Goal: Find specific page/section

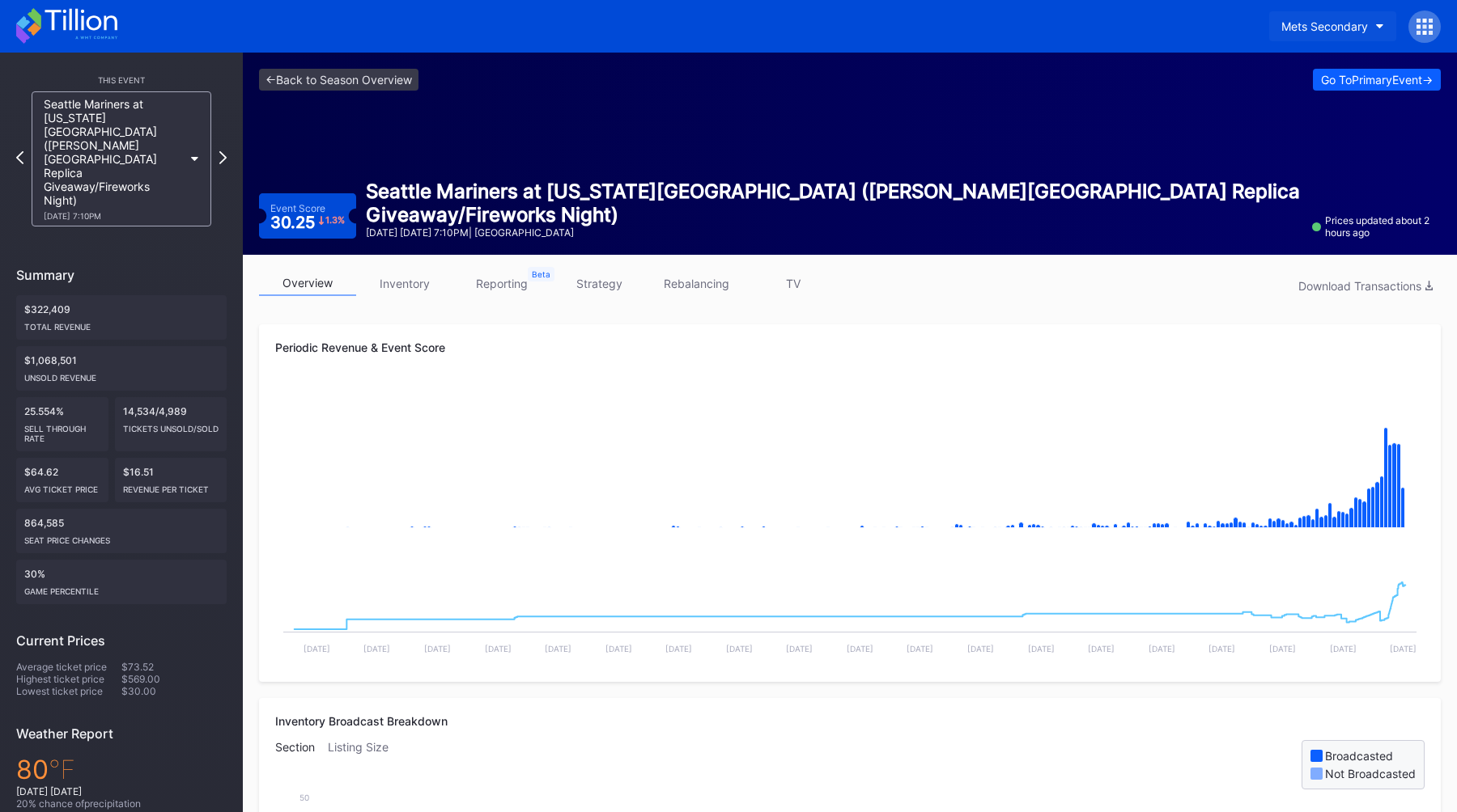
drag, startPoint x: 0, startPoint y: 0, endPoint x: 1303, endPoint y: 21, distance: 1303.2
click at [1303, 21] on div "Mets Secondary" at bounding box center [1324, 26] width 87 height 14
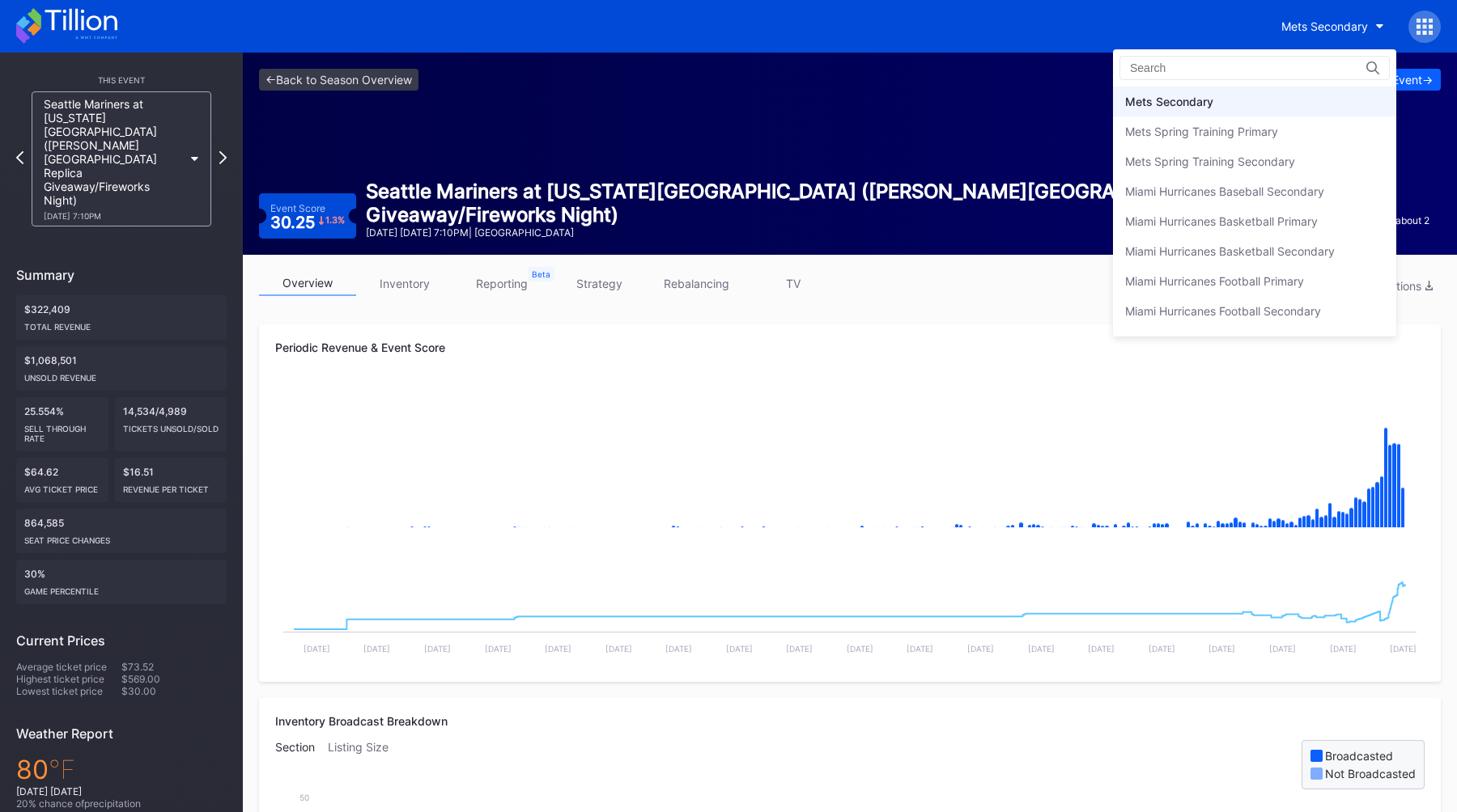
scroll to position [2507, 0]
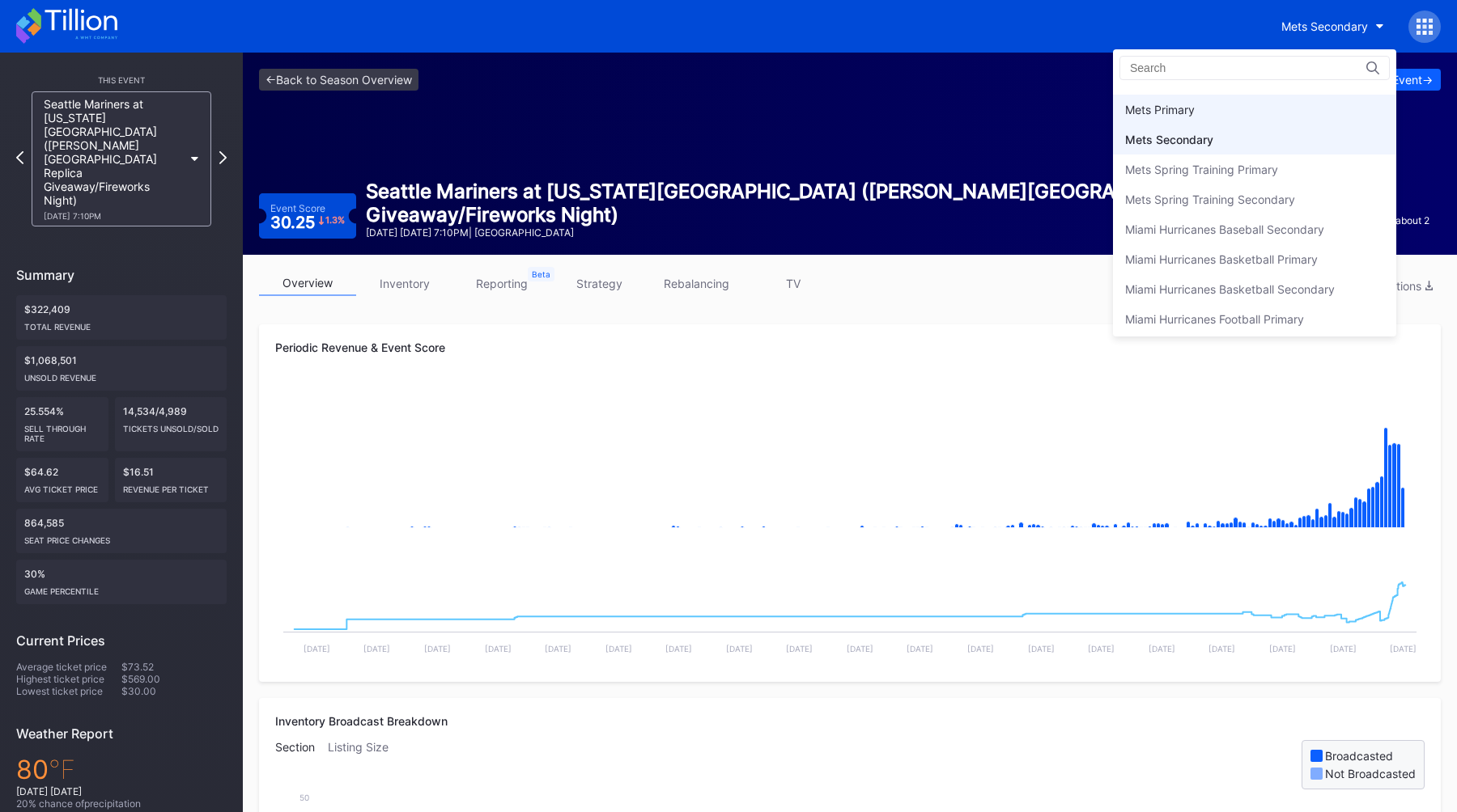
click at [1191, 101] on div "Mets Primary" at bounding box center [1254, 110] width 283 height 30
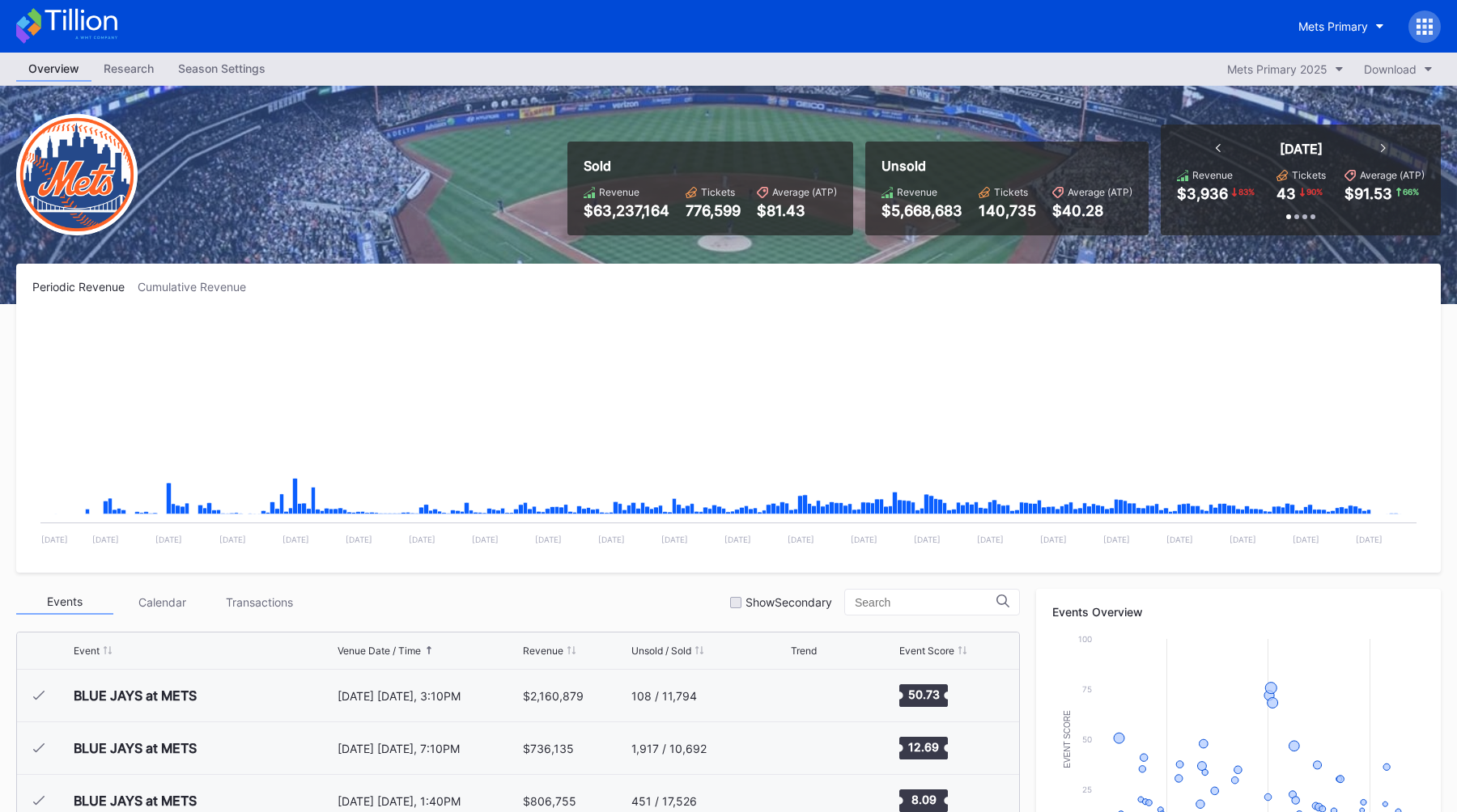
scroll to position [3102, 0]
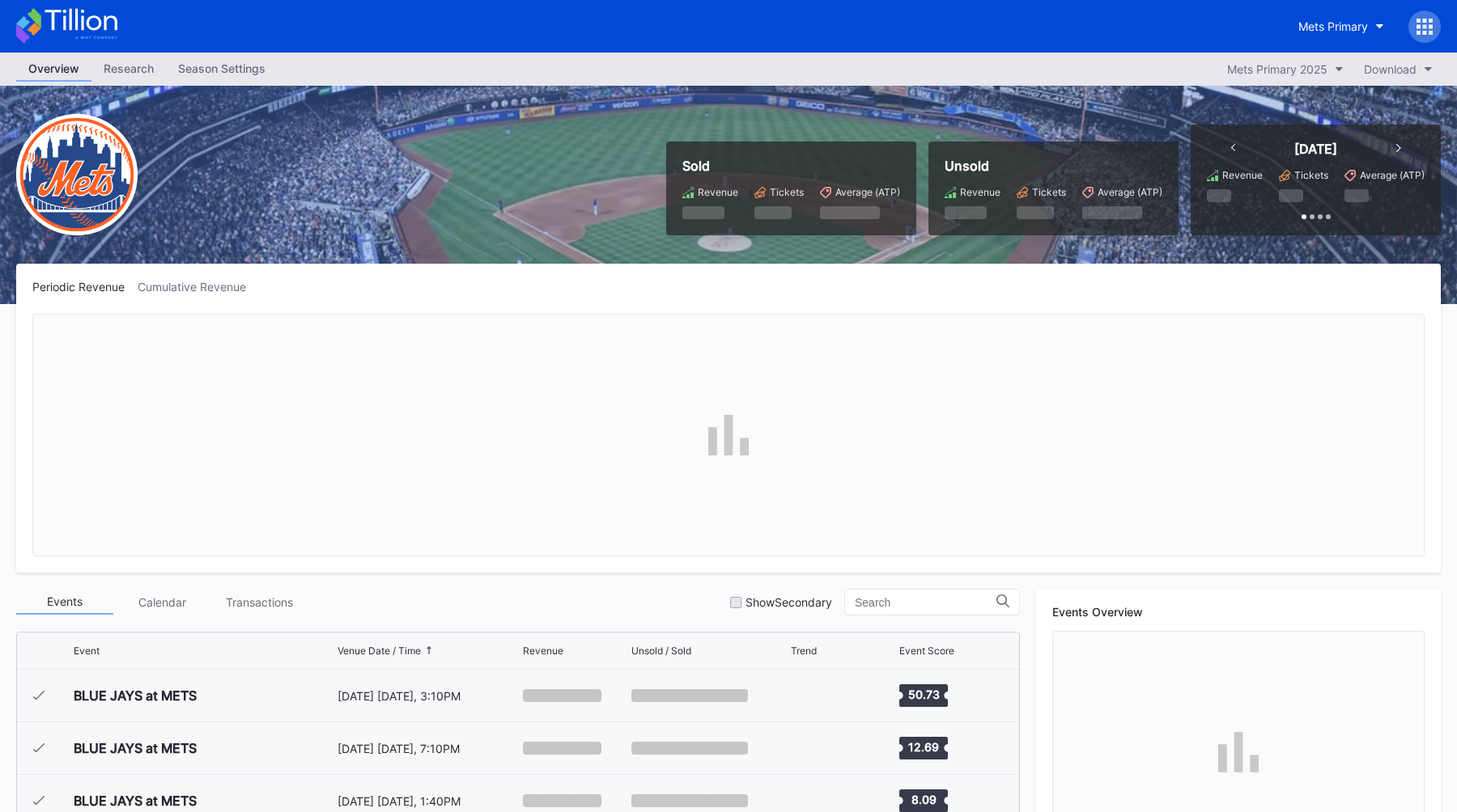
scroll to position [3102, 0]
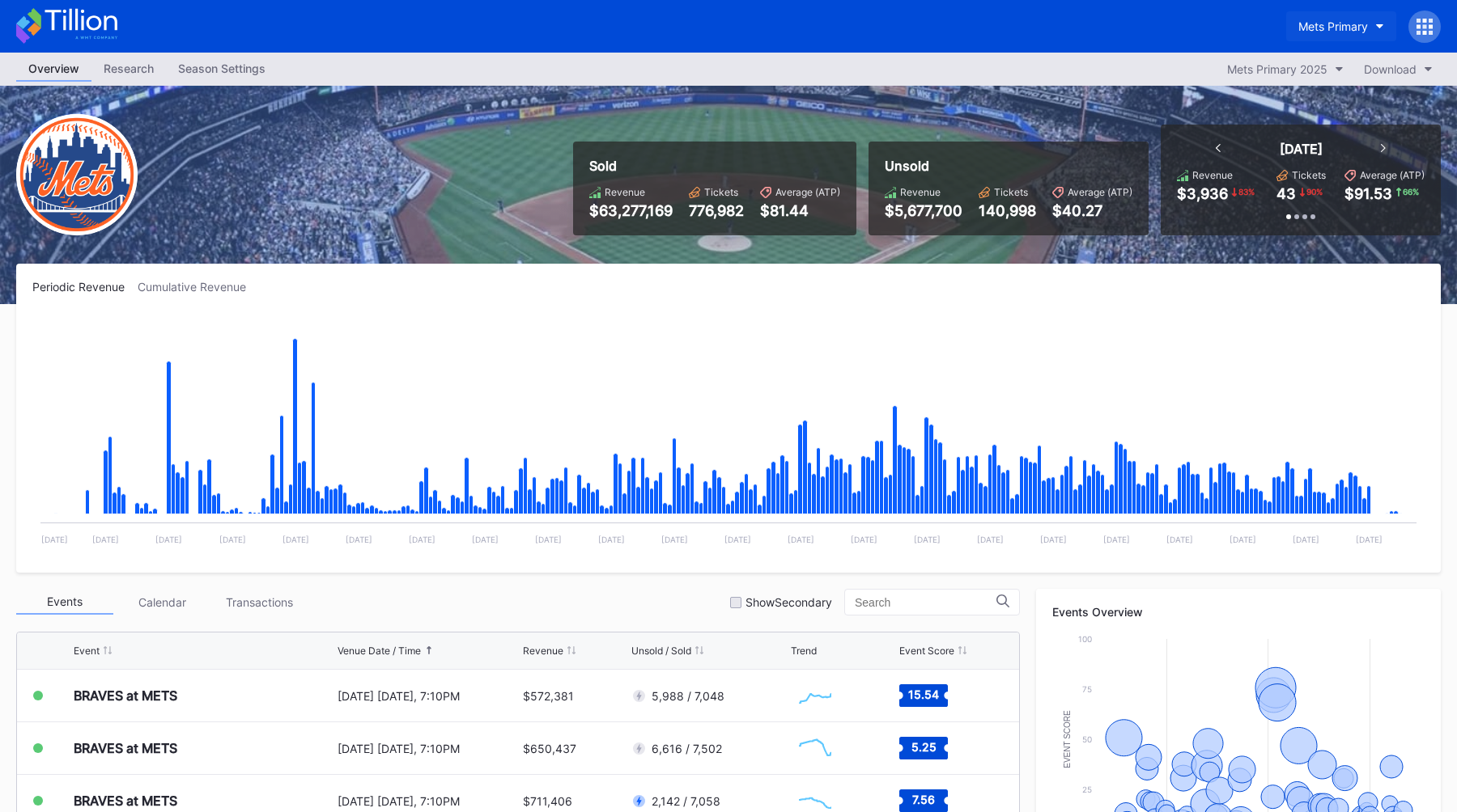
click at [1325, 24] on div "Mets Primary" at bounding box center [1333, 26] width 70 height 14
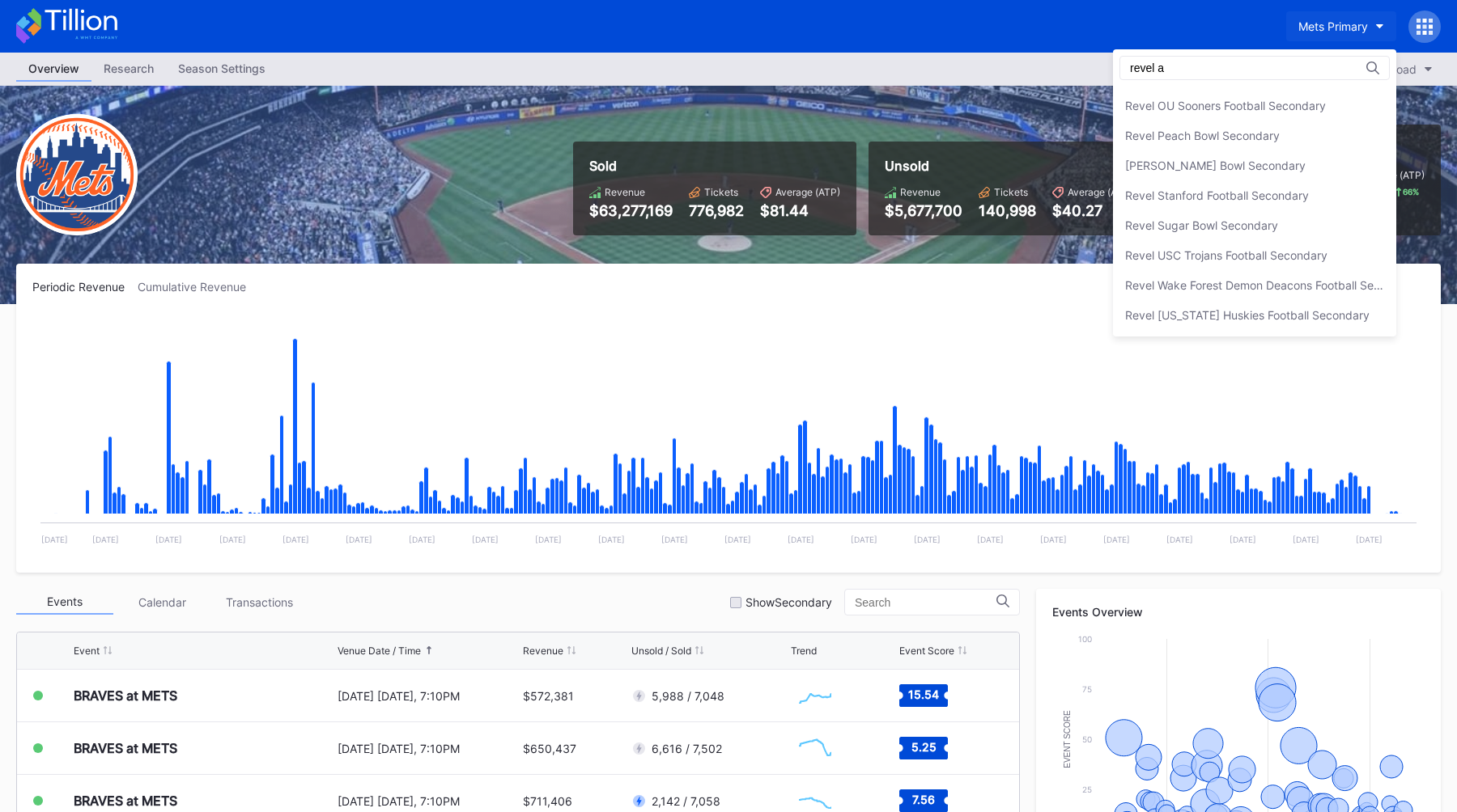
scroll to position [0, 0]
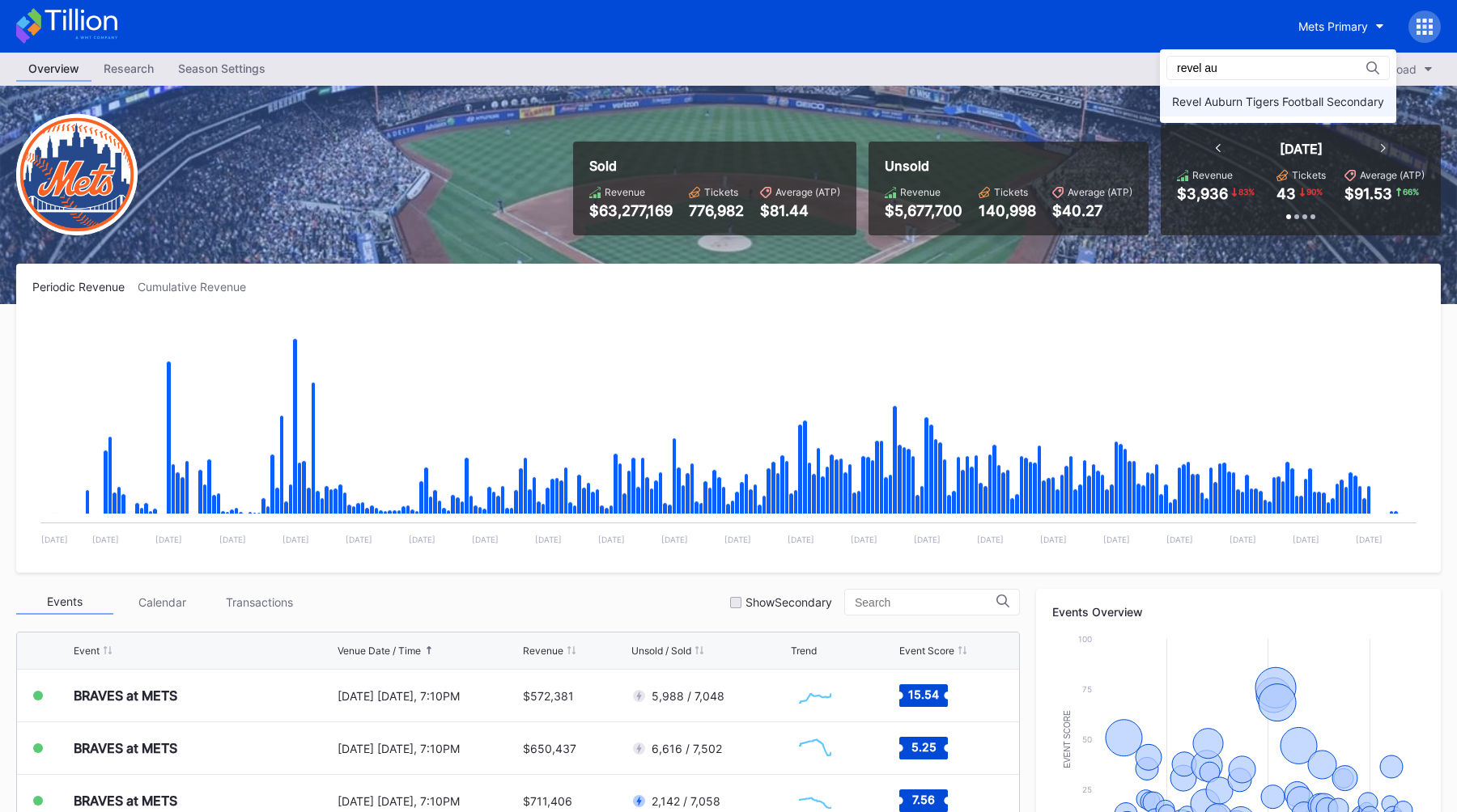
type input "revel au"
click at [1293, 91] on div "Revel Auburn Tigers Football Secondary" at bounding box center [1277, 102] width 237 height 30
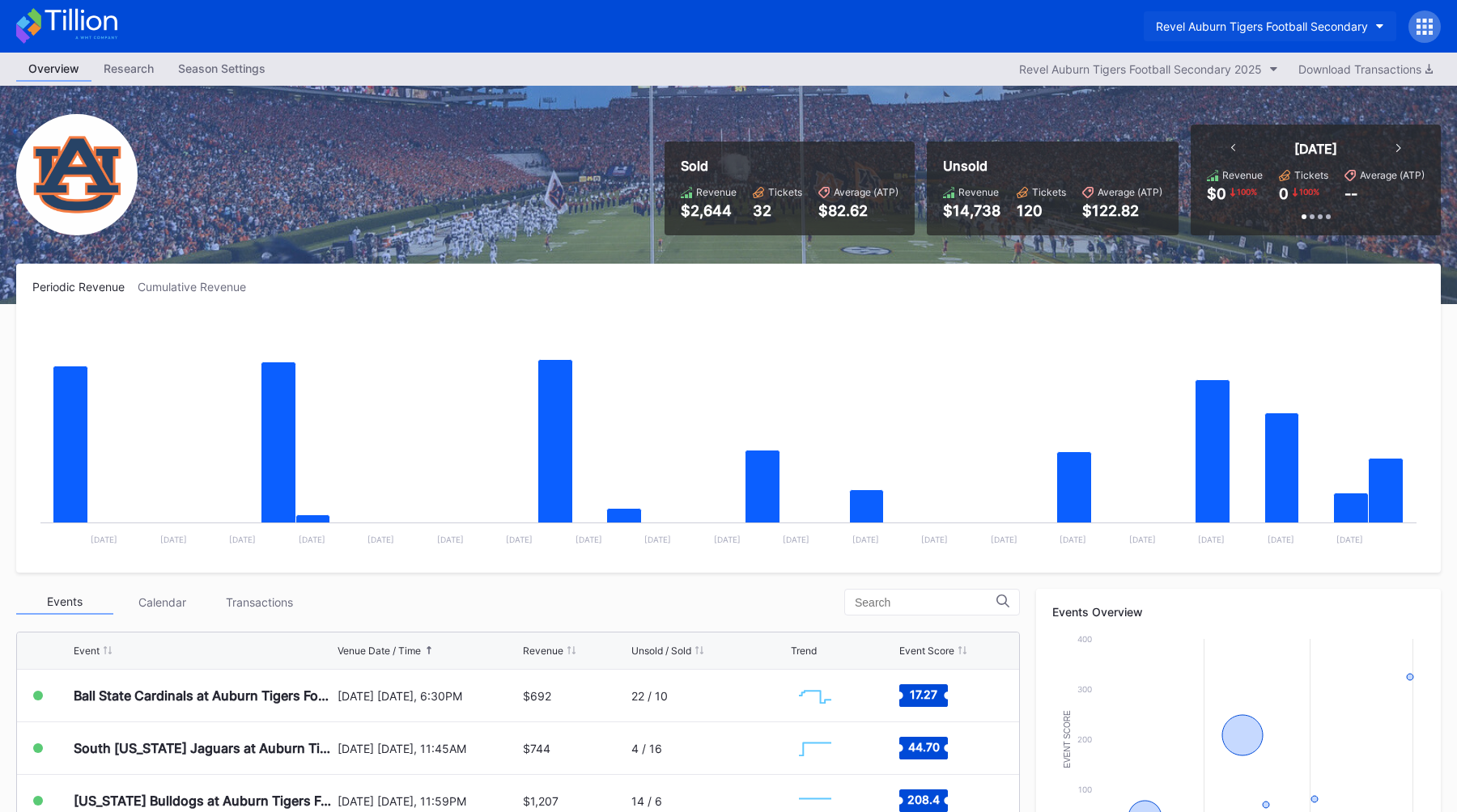
click at [1179, 20] on div "Revel Auburn Tigers Football Secondary" at bounding box center [1261, 26] width 212 height 14
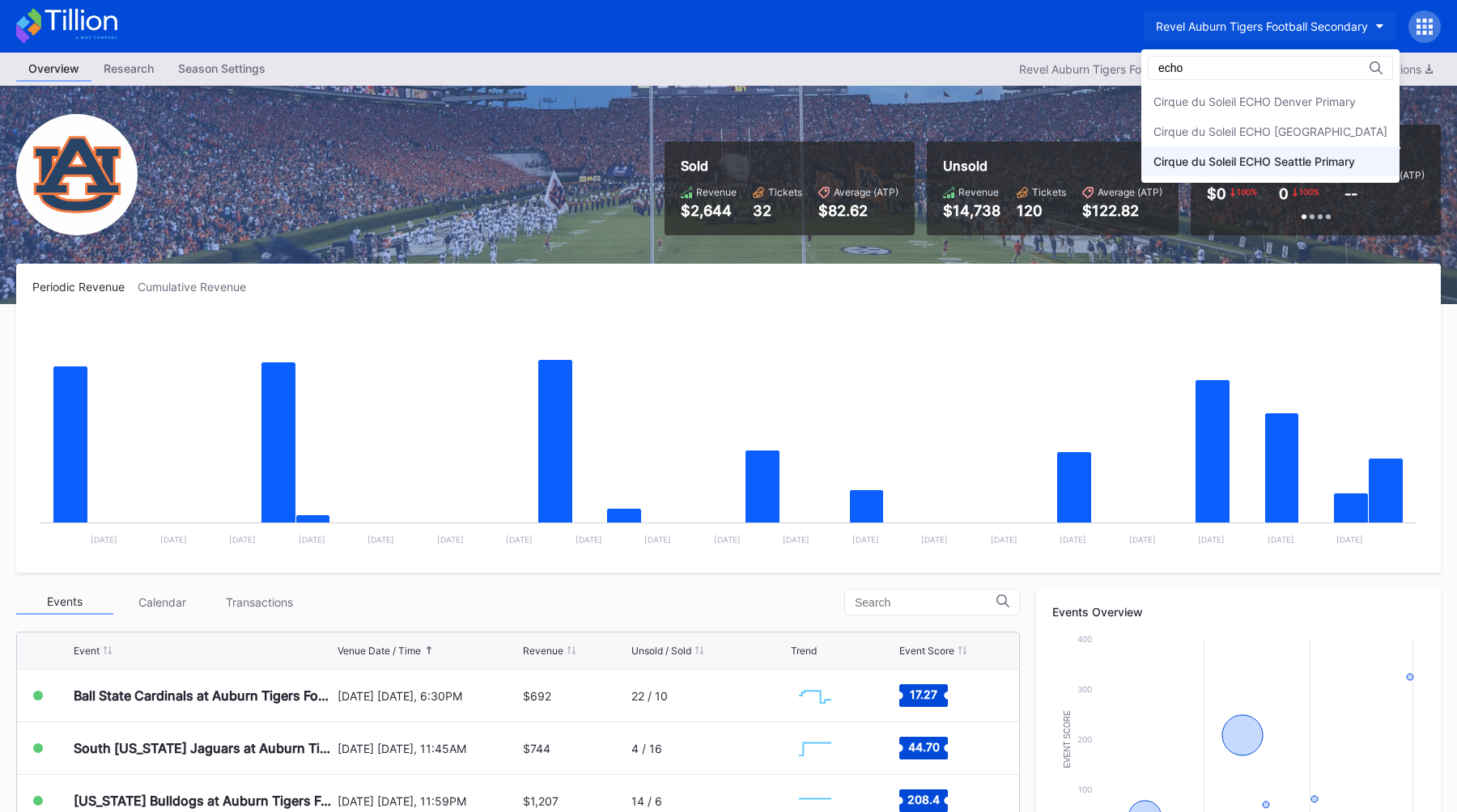
type input "echo"
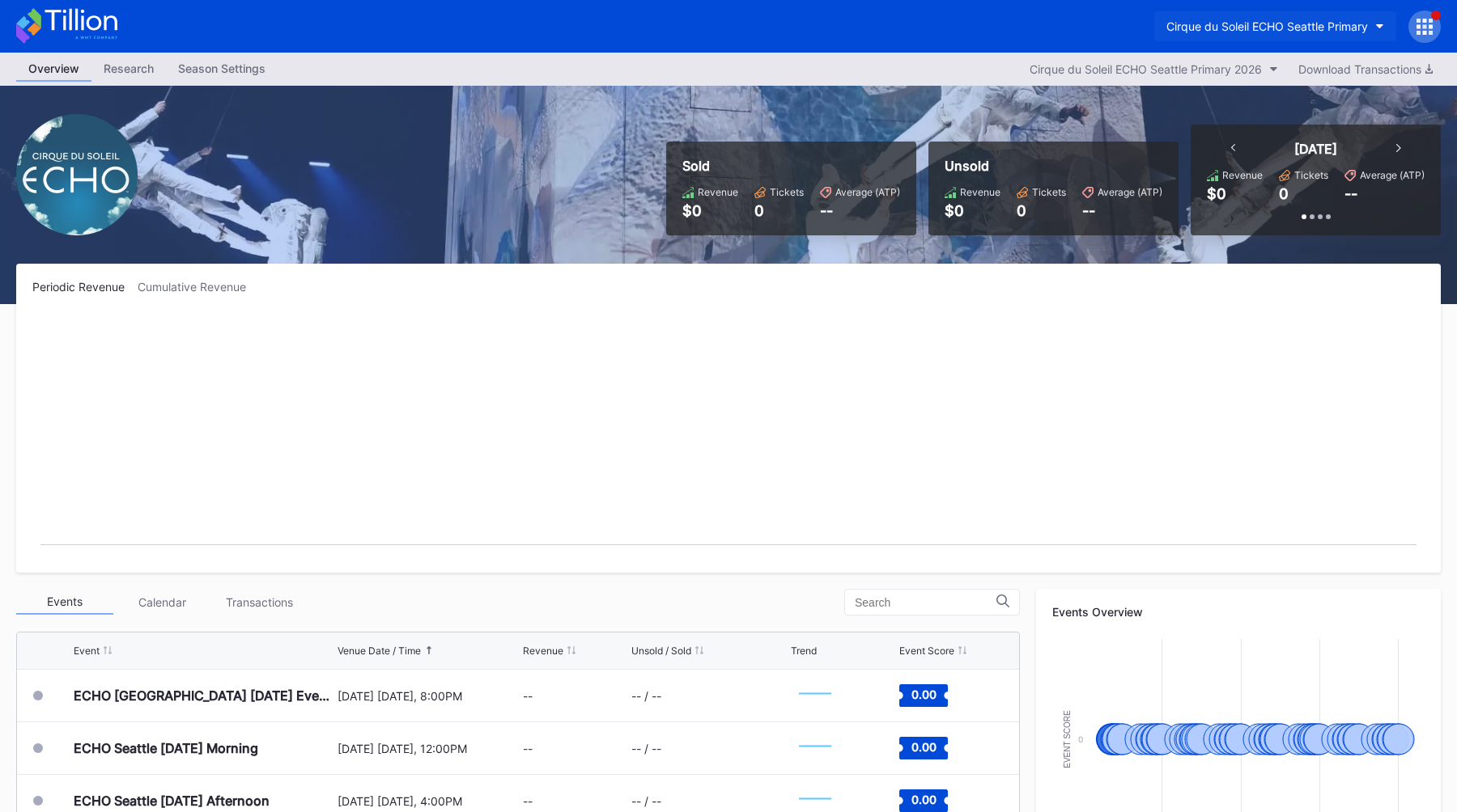
click at [1244, 13] on button "Cirque du Soleil ECHO Seattle Primary" at bounding box center [1275, 26] width 243 height 30
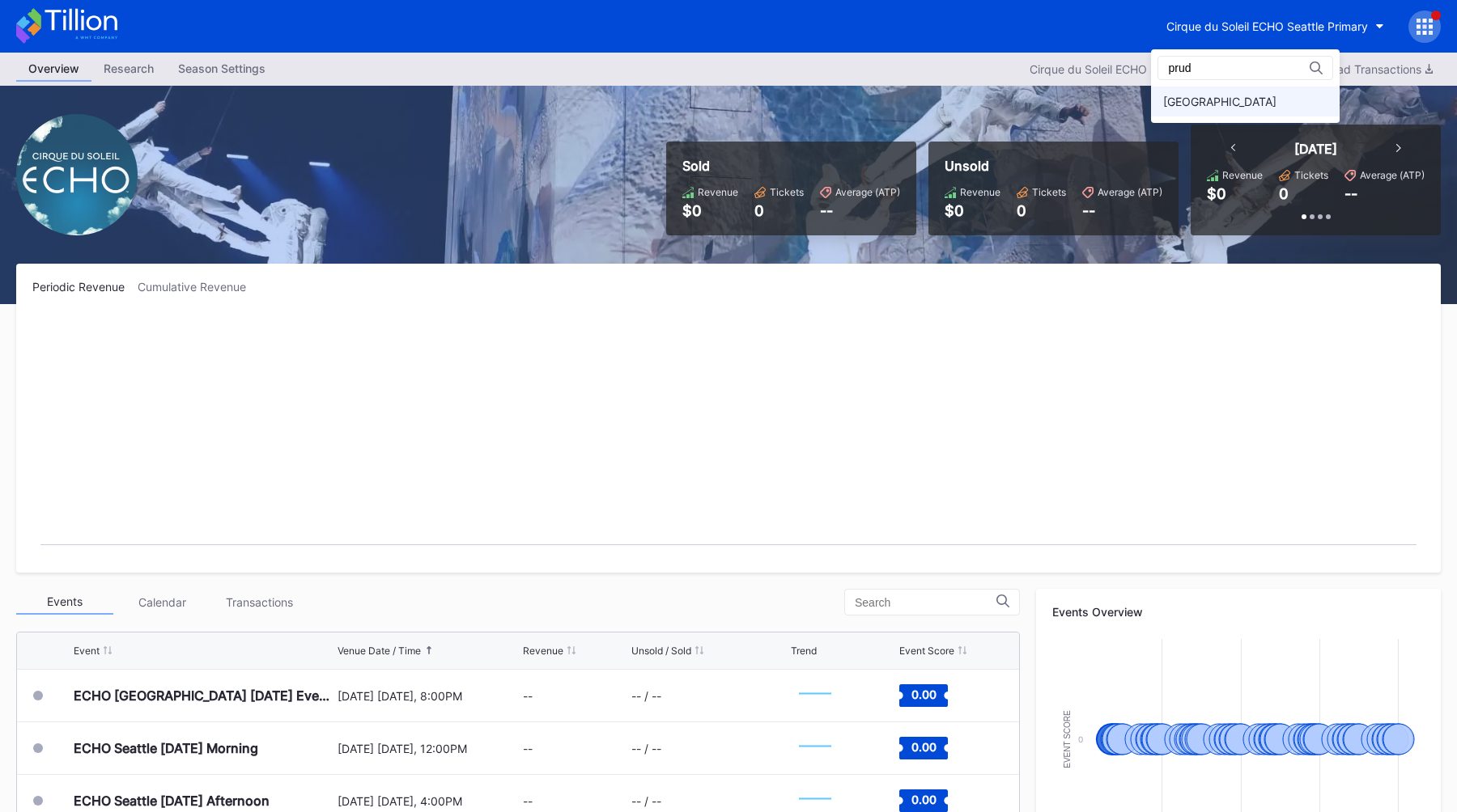
type input "prud"
click at [1226, 101] on div "[GEOGRAPHIC_DATA]" at bounding box center [1219, 102] width 114 height 14
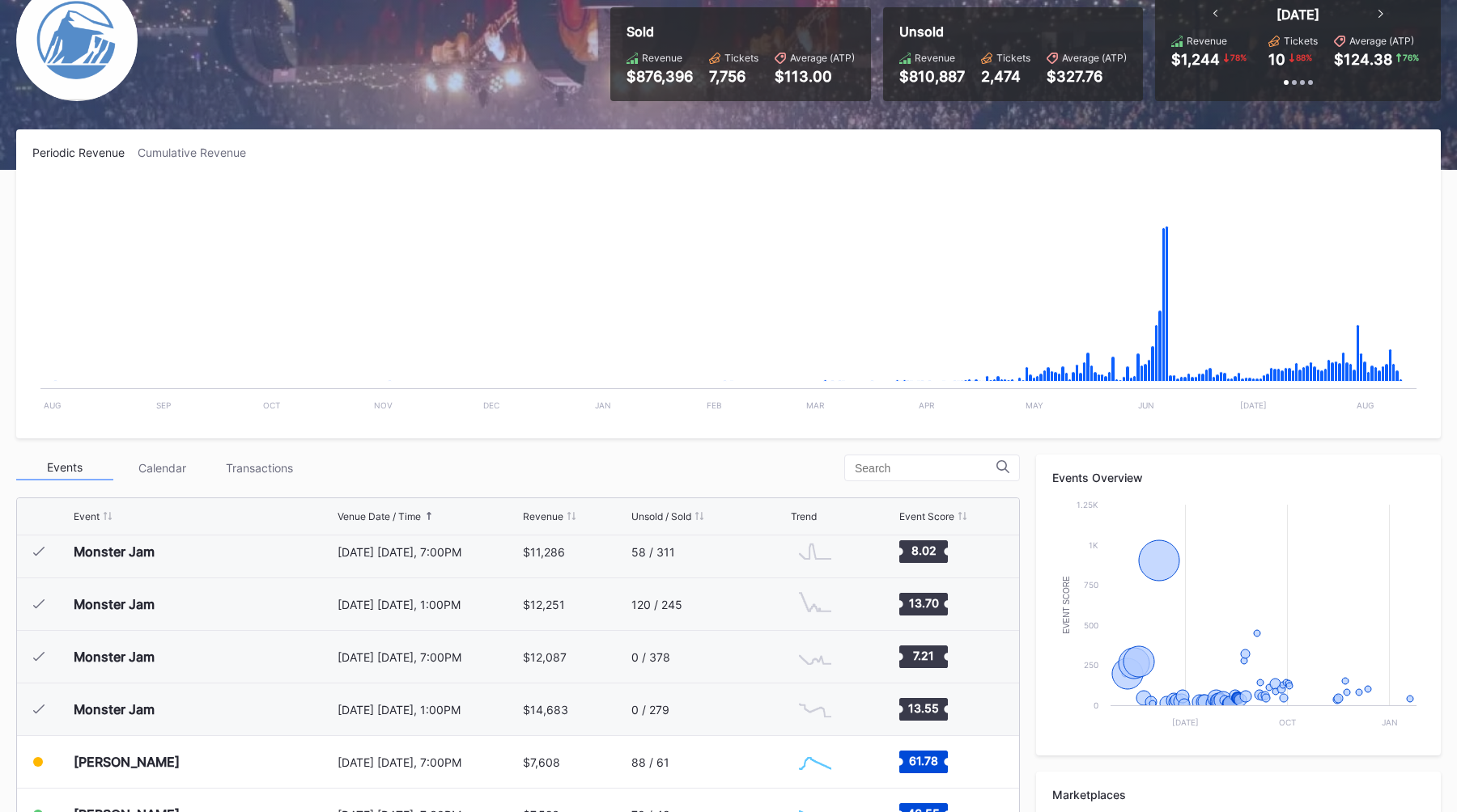
scroll to position [1403, 0]
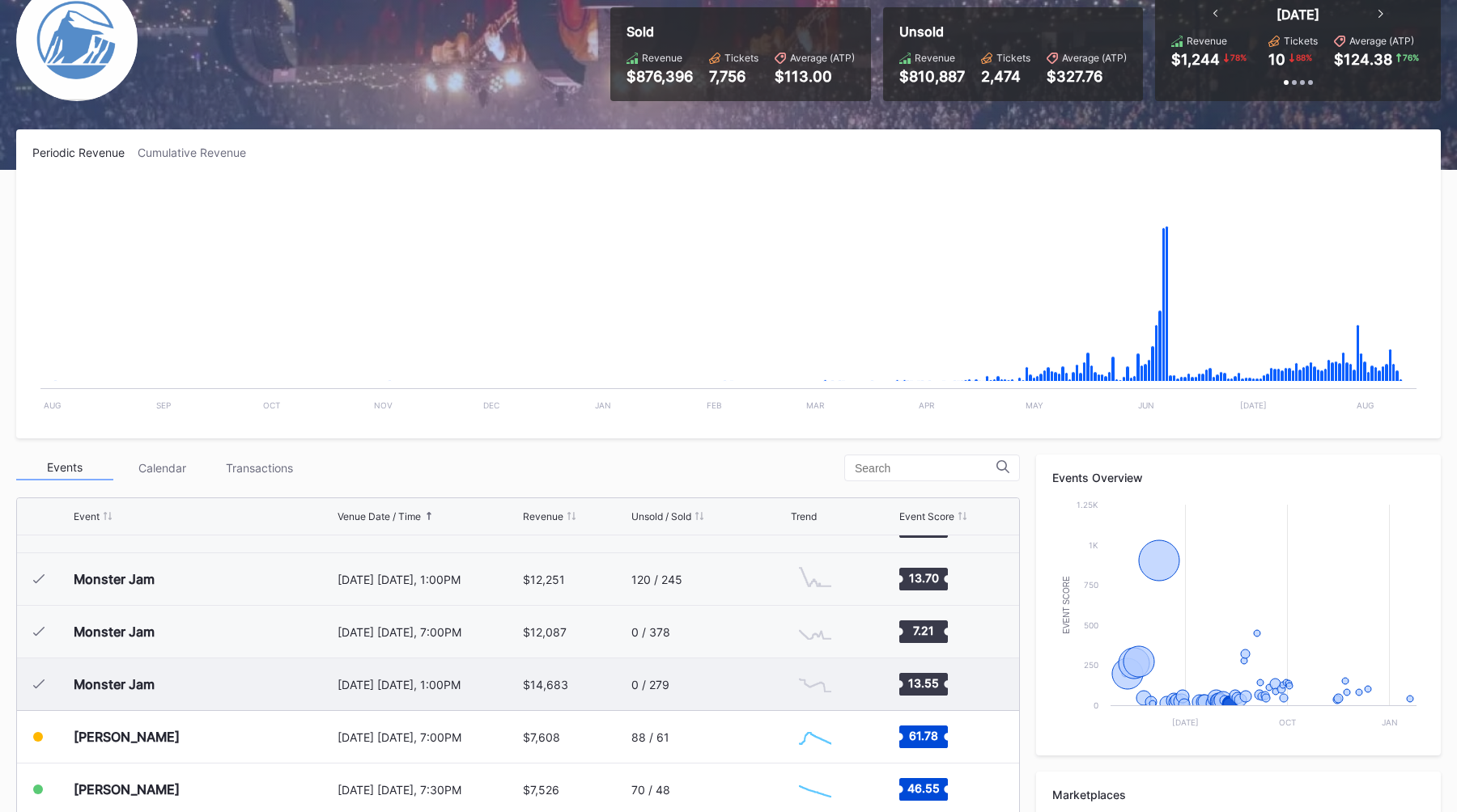
click at [432, 693] on div "[DATE] [DATE], 1:00PM" at bounding box center [428, 684] width 182 height 52
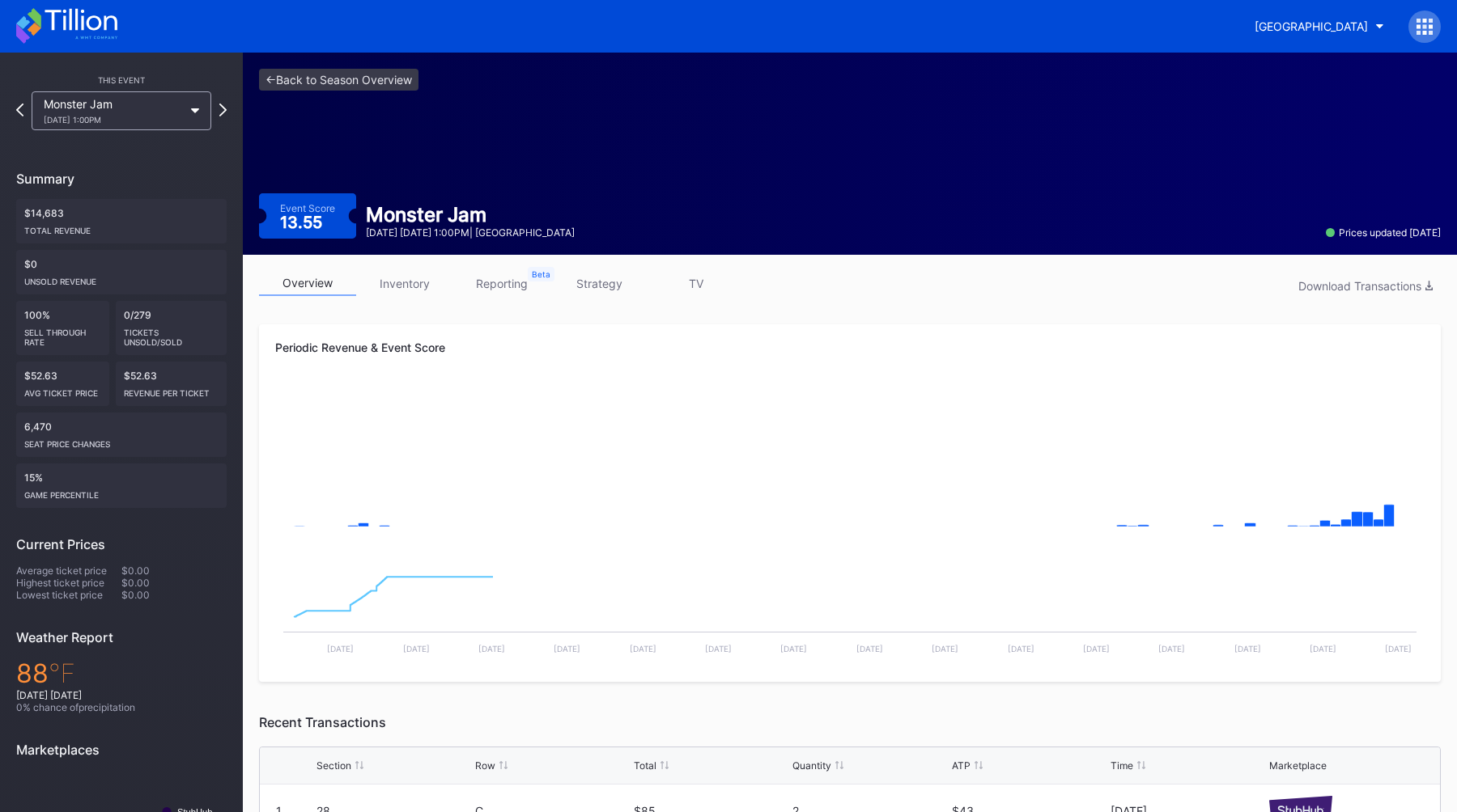
click at [395, 294] on link "inventory" at bounding box center [404, 283] width 97 height 25
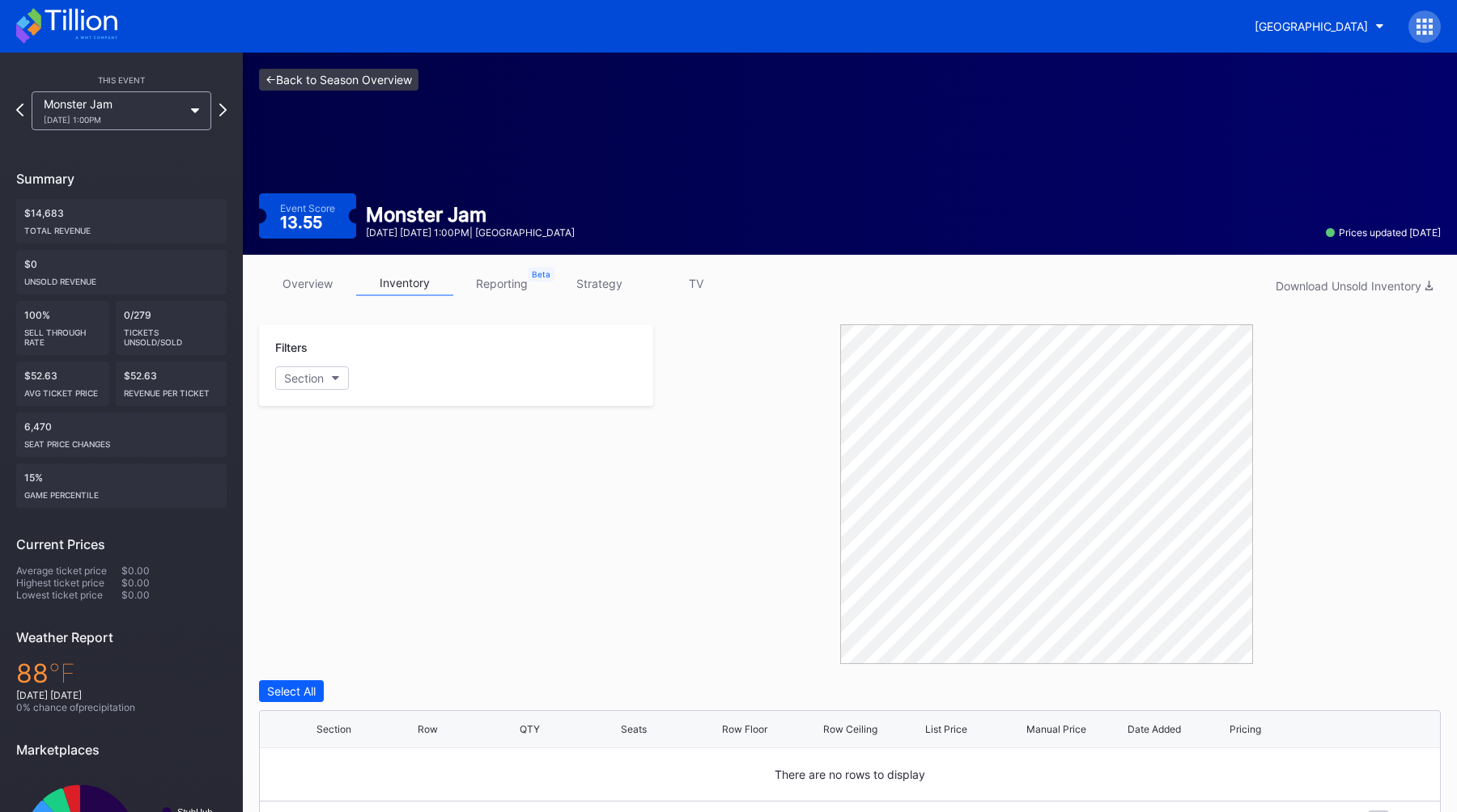
click at [310, 76] on link "<- Back to Season Overview" at bounding box center [339, 80] width 160 height 22
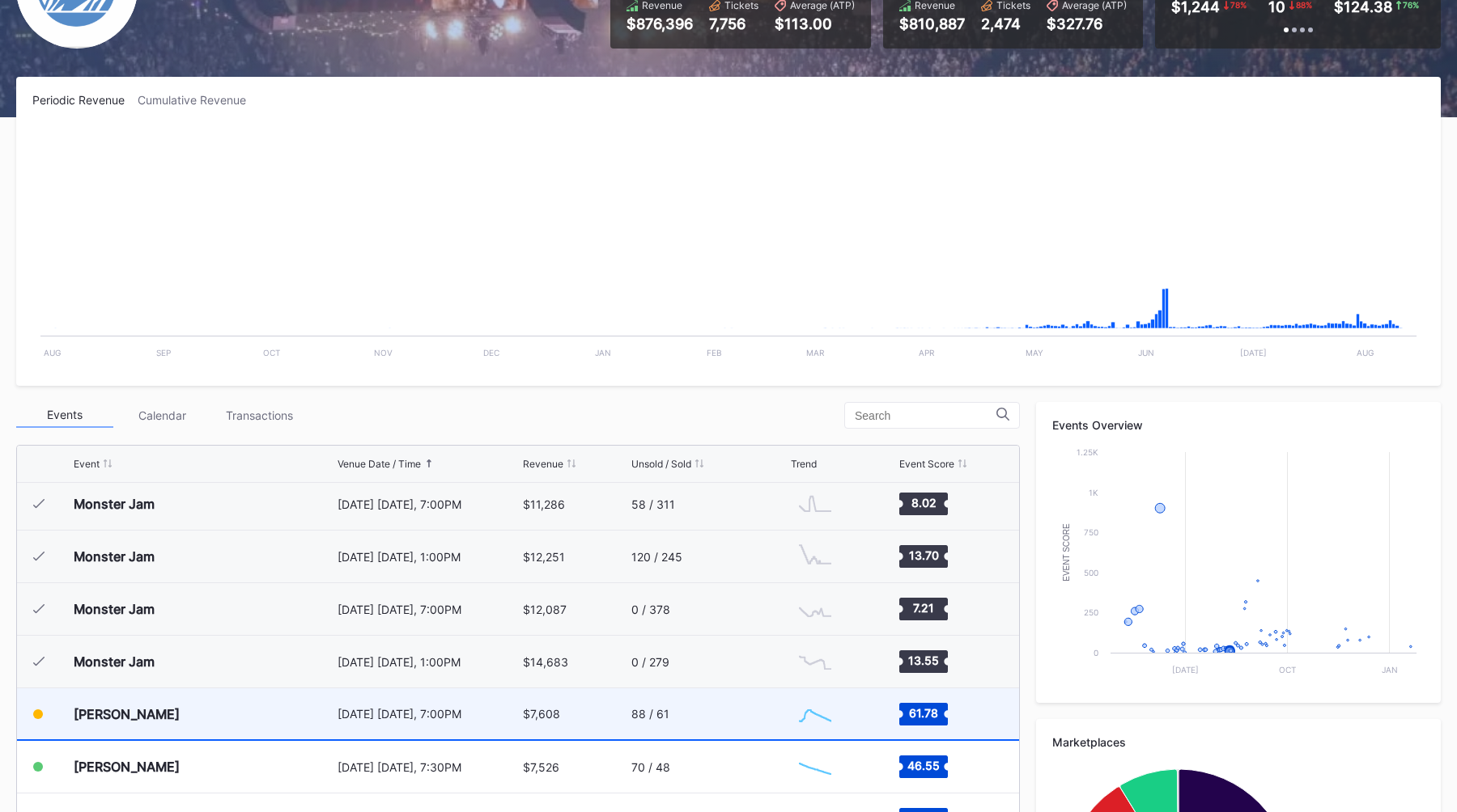
scroll to position [1325, 0]
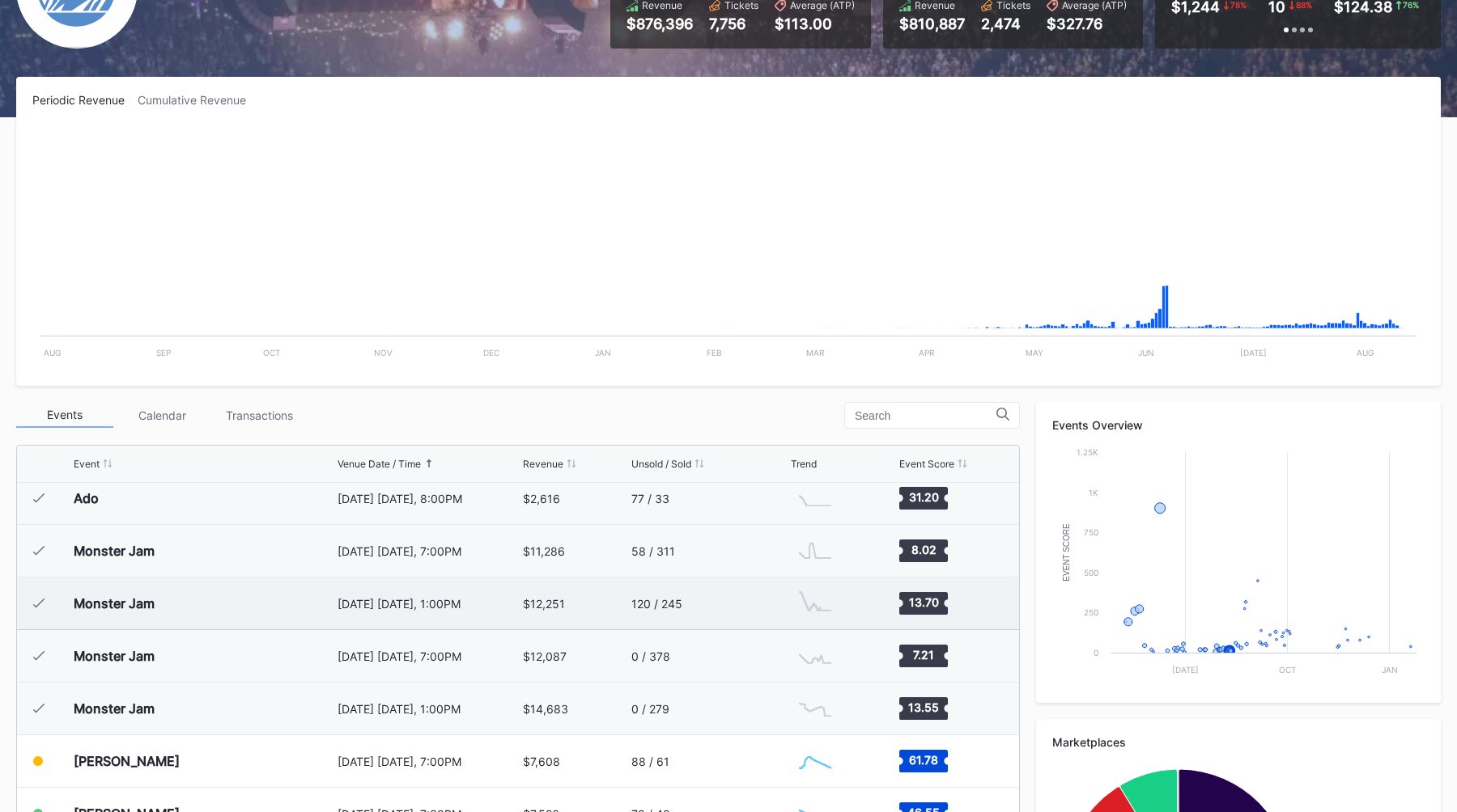
click at [489, 619] on div "[DATE] [DATE], 1:00PM" at bounding box center [428, 604] width 182 height 52
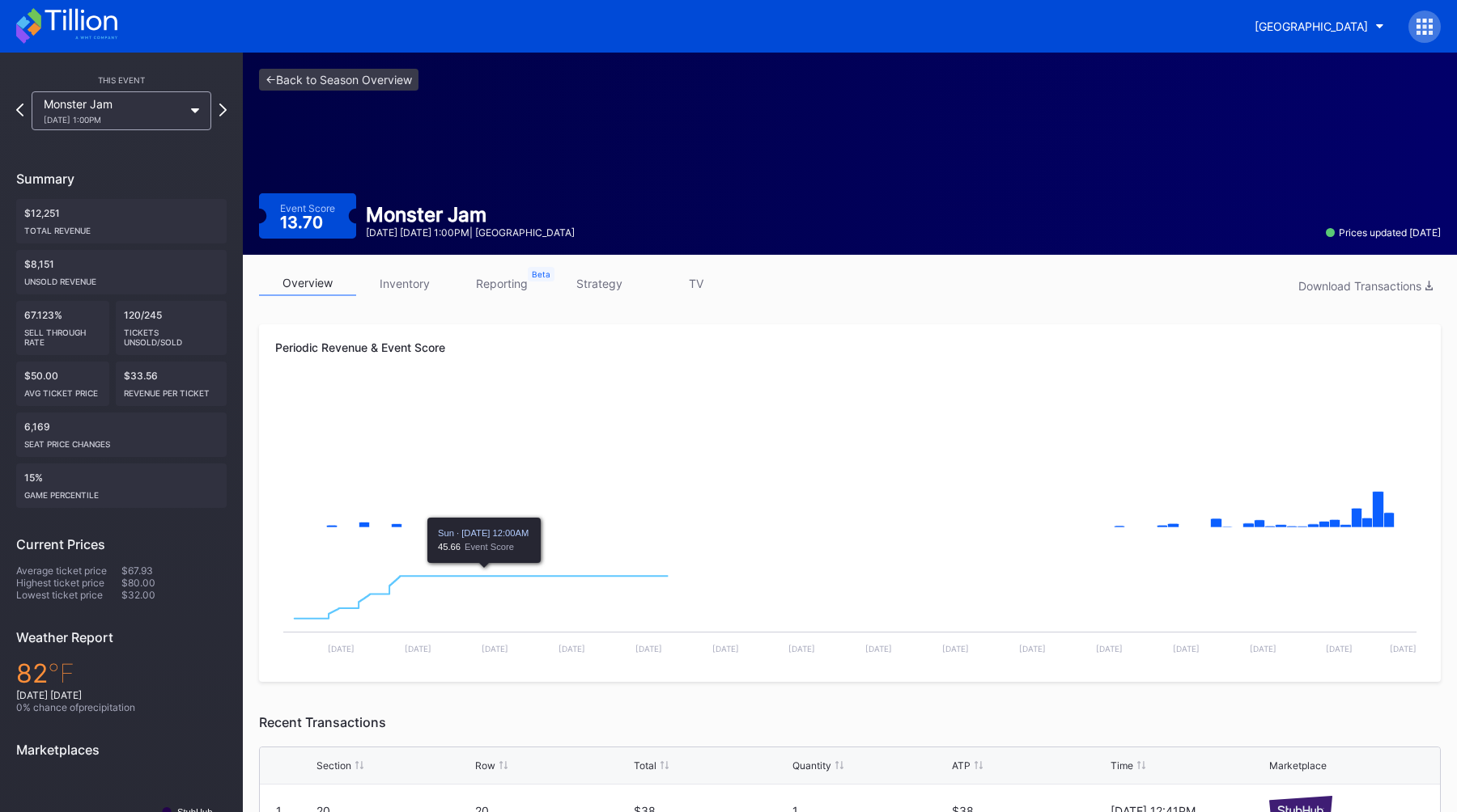
click at [374, 269] on div "overview inventory reporting strategy TV Download Transactions Periodic Revenue…" at bounding box center [849, 731] width 1214 height 955
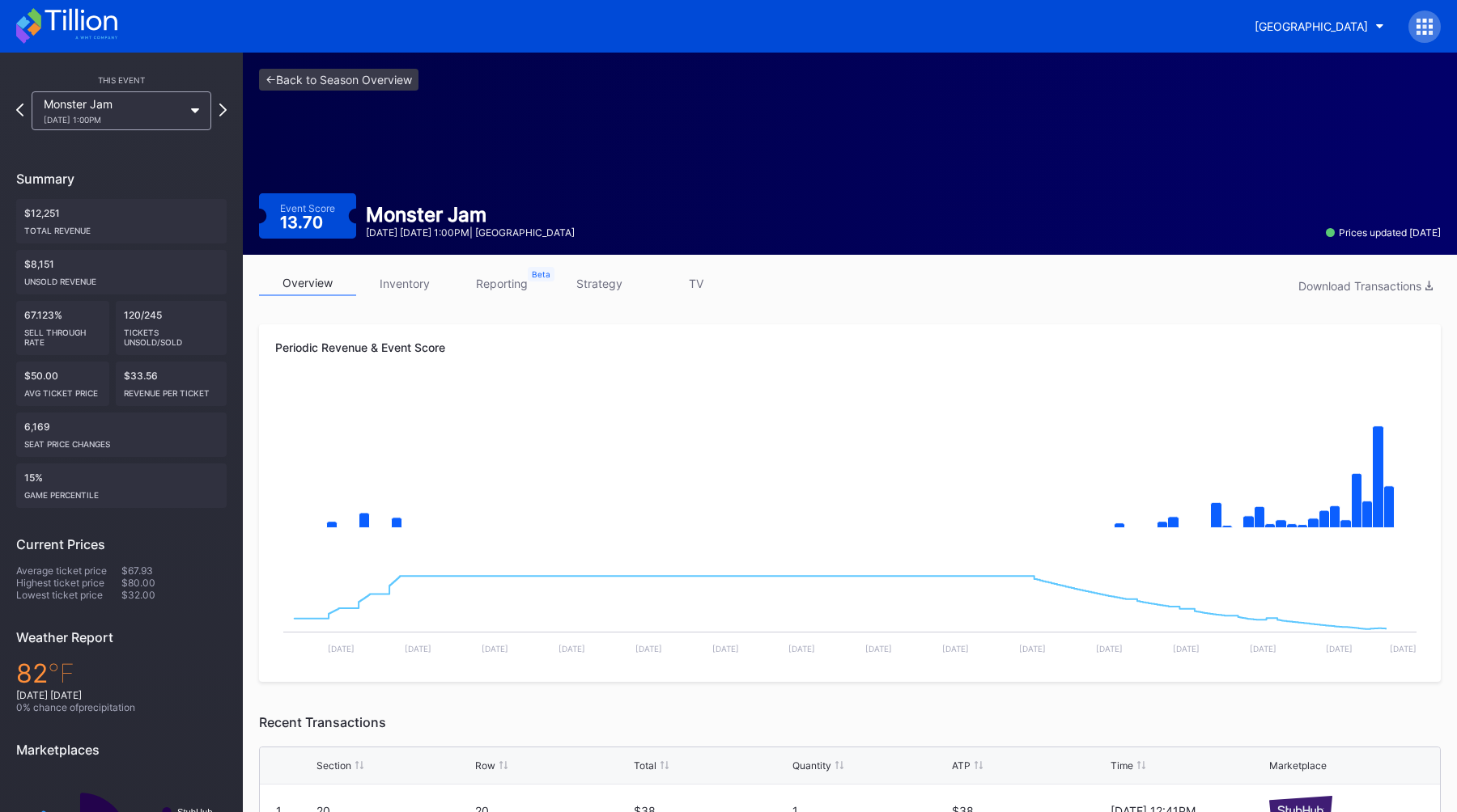
click at [398, 297] on div "overview inventory reporting strategy TV Download Transactions" at bounding box center [850, 287] width 1182 height 33
click at [399, 295] on link "inventory" at bounding box center [404, 283] width 97 height 25
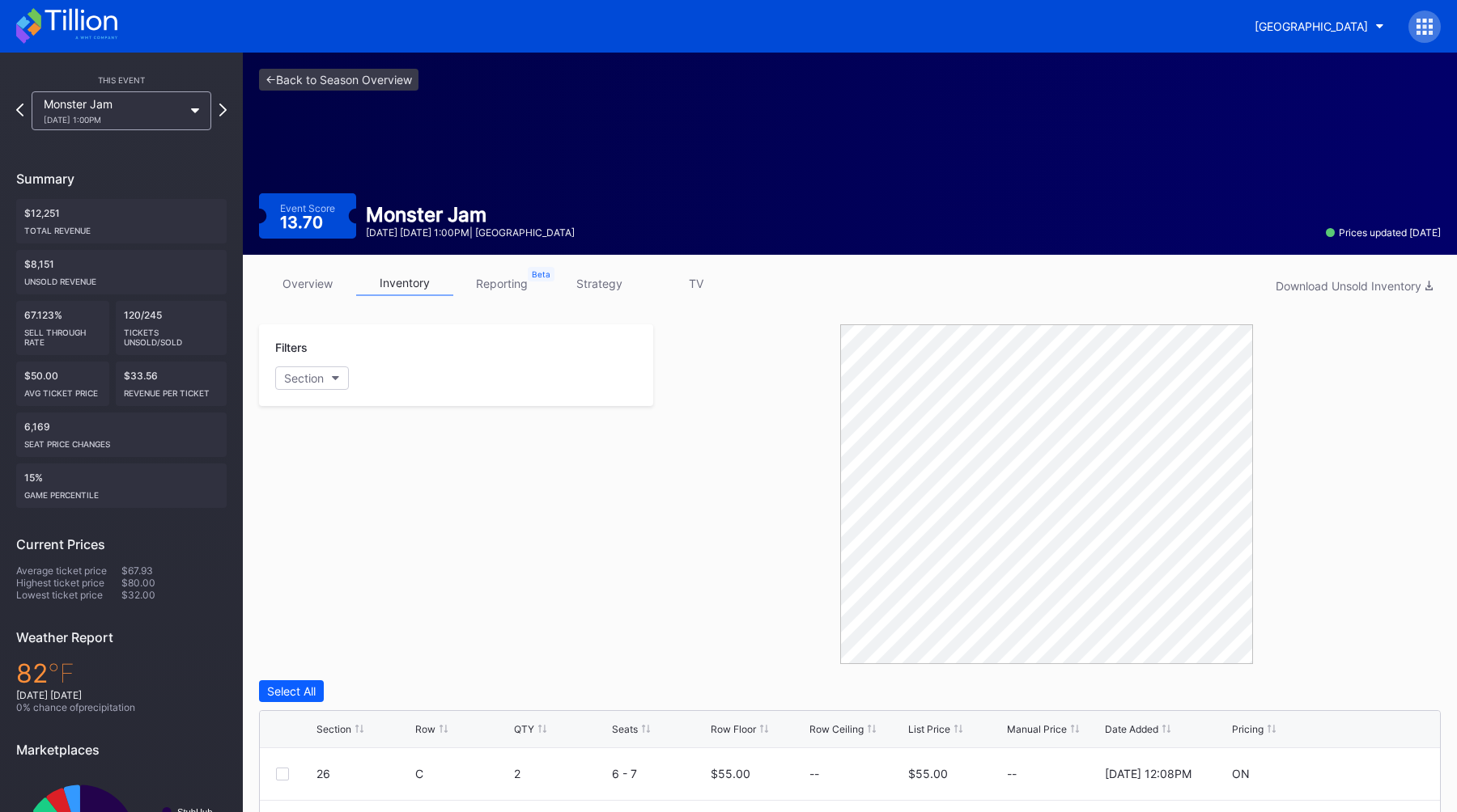
click at [595, 280] on link "strategy" at bounding box center [599, 283] width 97 height 25
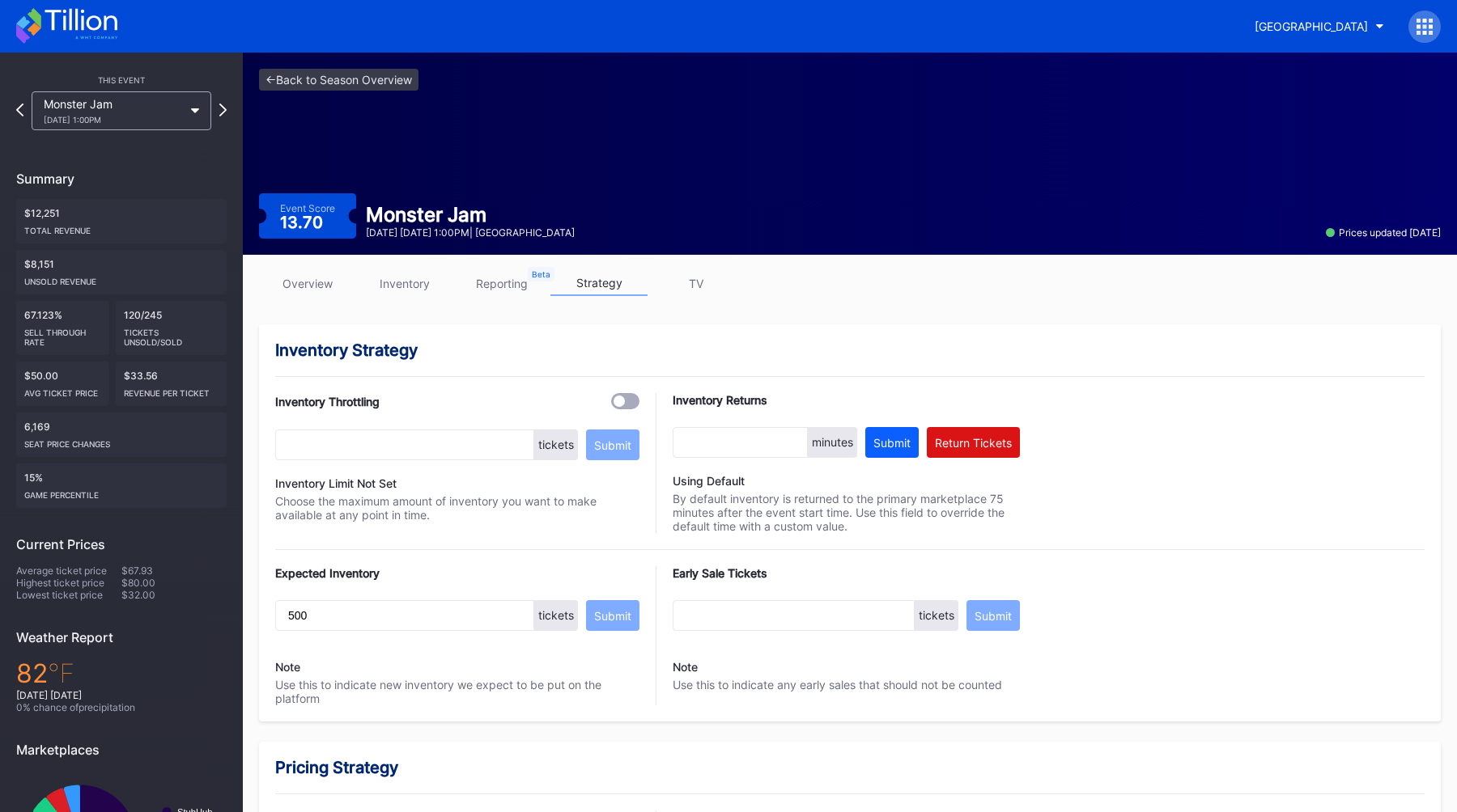
click at [314, 275] on link "overview" at bounding box center [307, 283] width 97 height 25
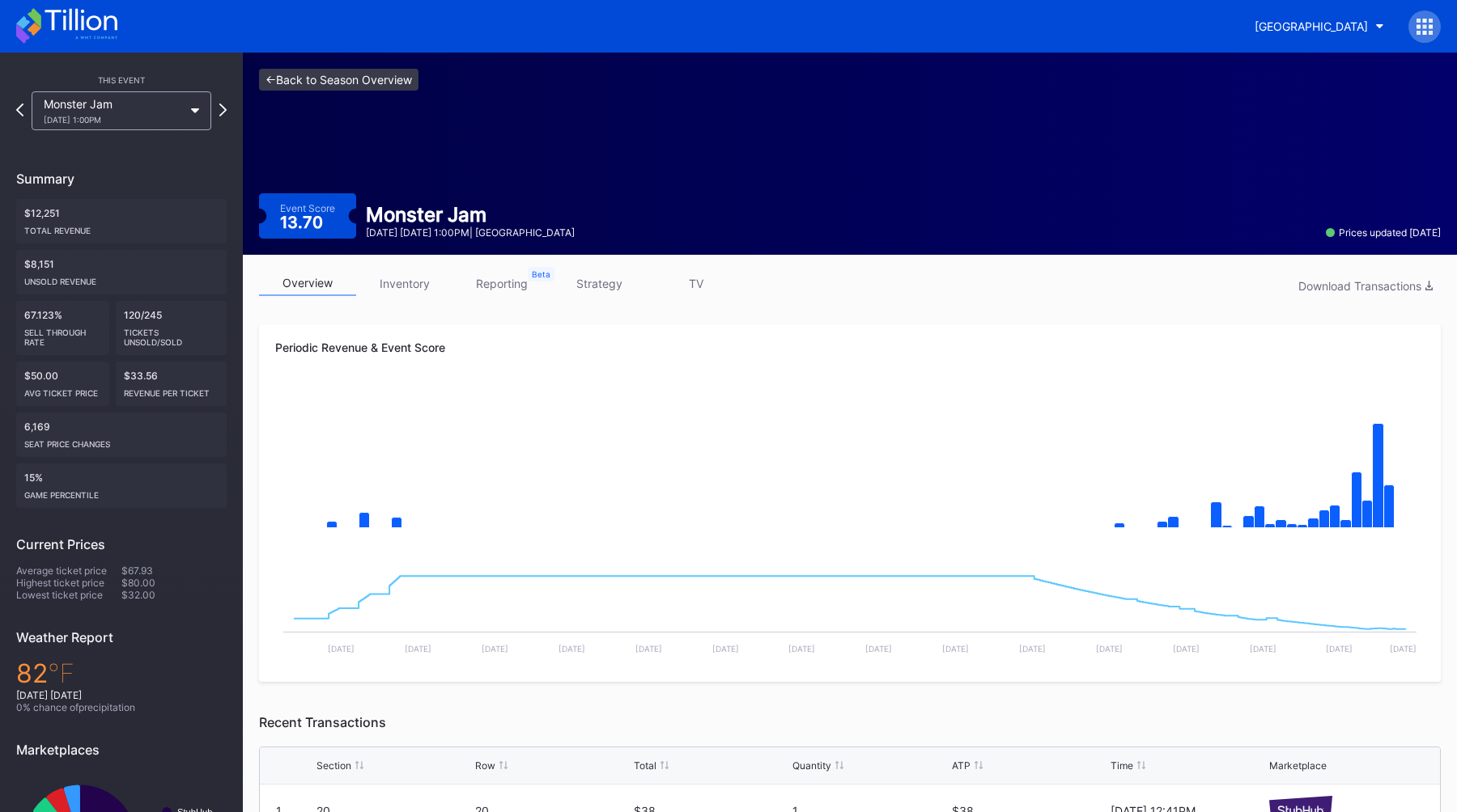
click at [295, 77] on link "<- Back to Season Overview" at bounding box center [339, 80] width 160 height 22
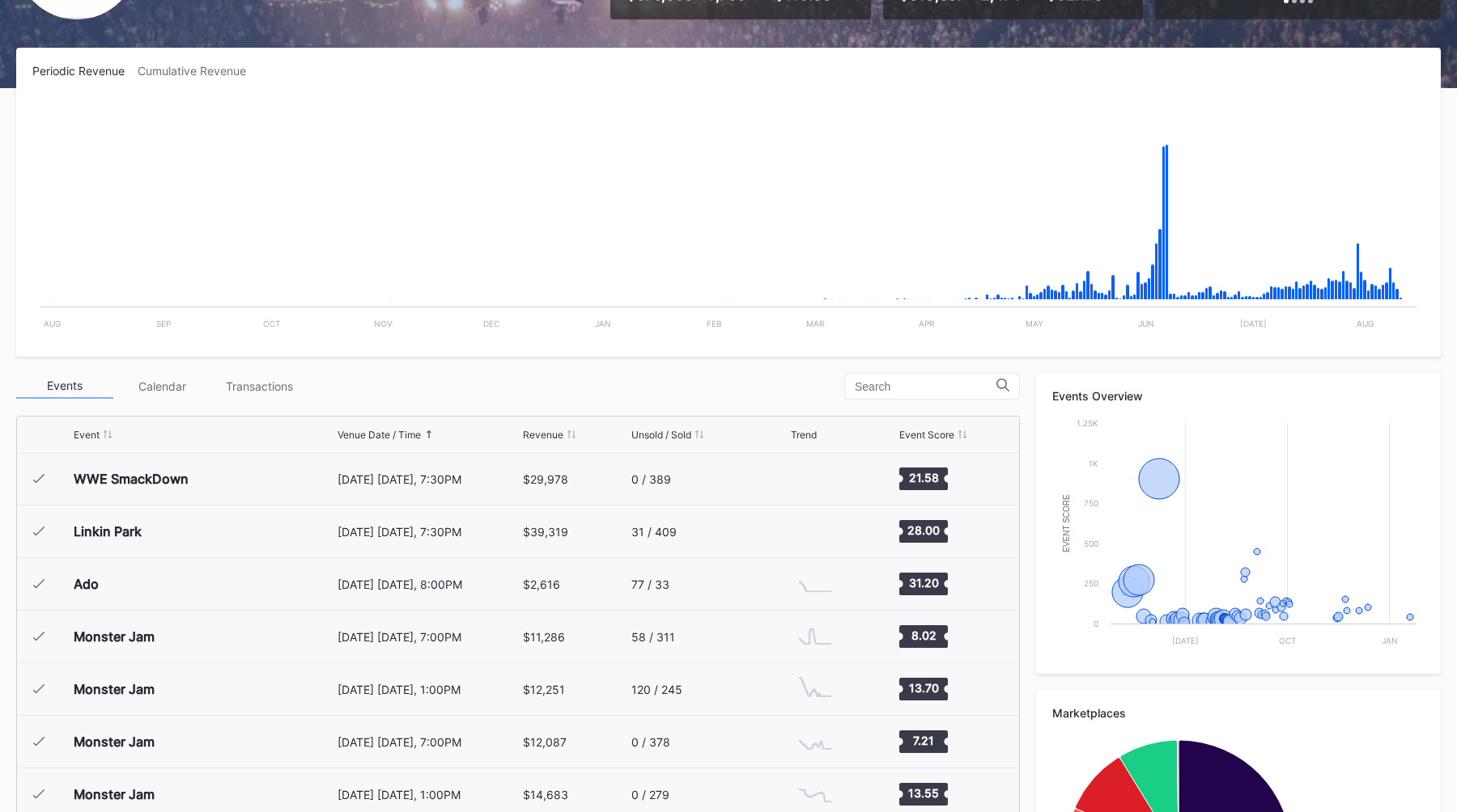
scroll to position [1214, 0]
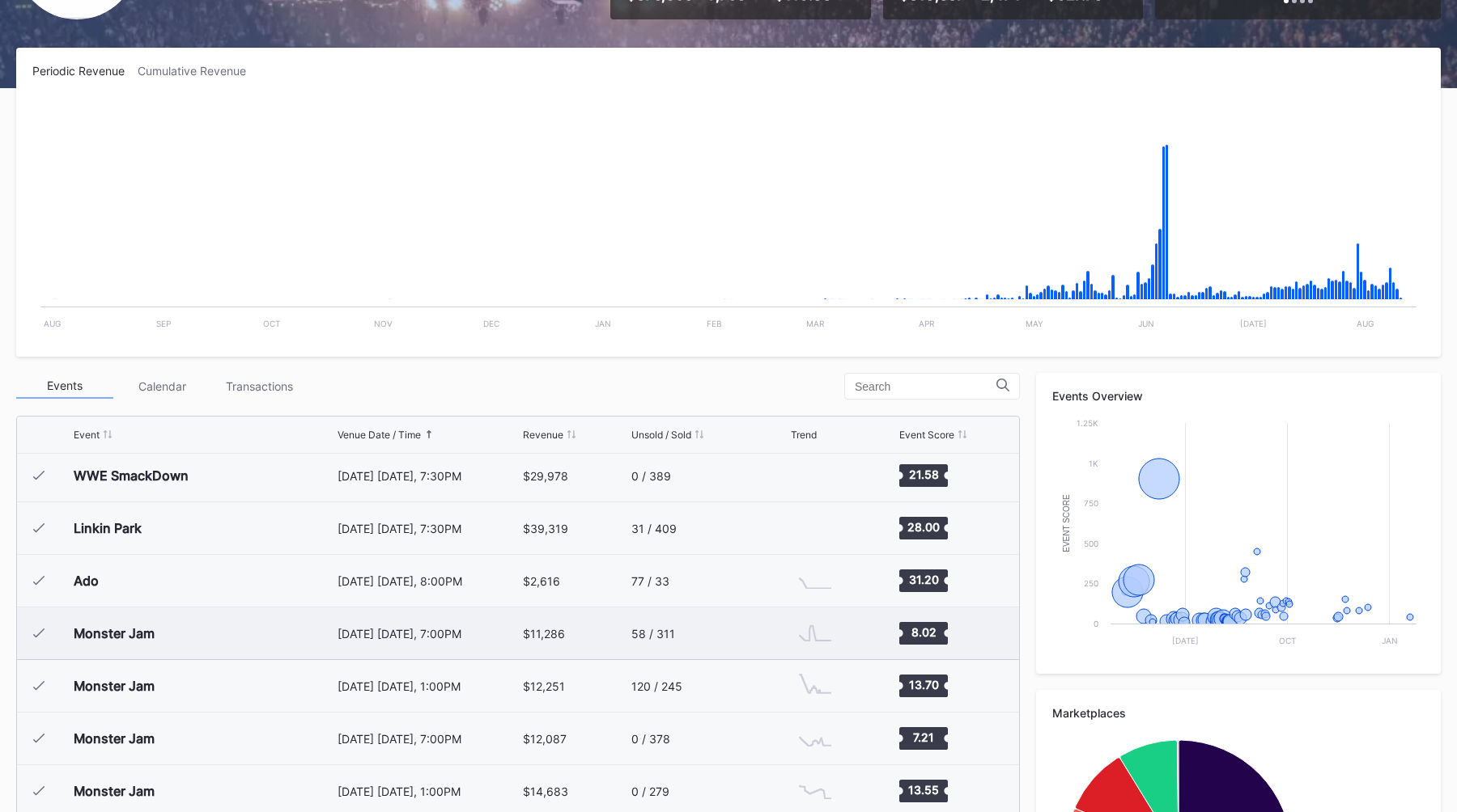
click at [462, 628] on div "[DATE] [DATE], 7:00PM" at bounding box center [428, 634] width 182 height 14
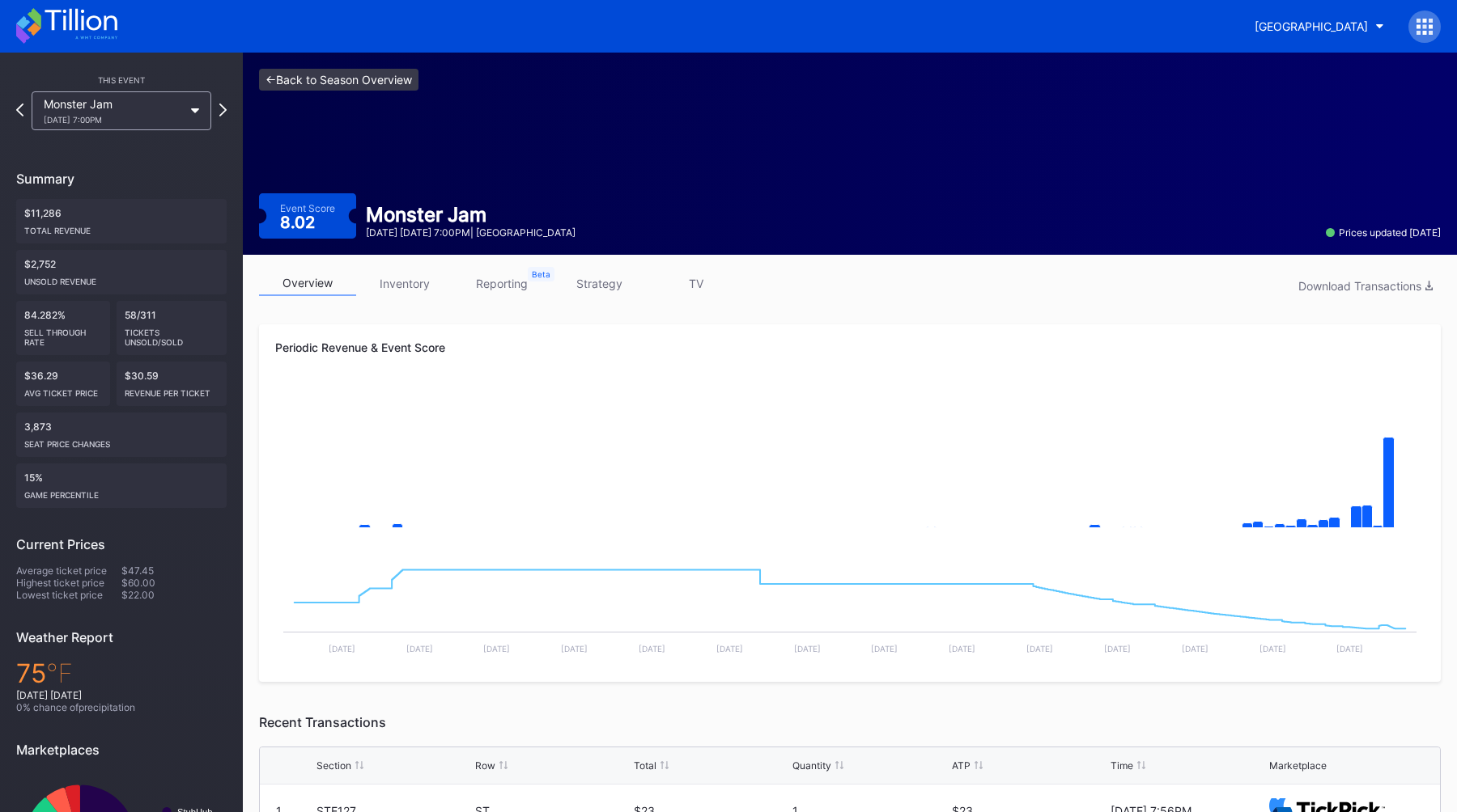
click at [301, 77] on link "<- Back to Season Overview" at bounding box center [339, 80] width 160 height 22
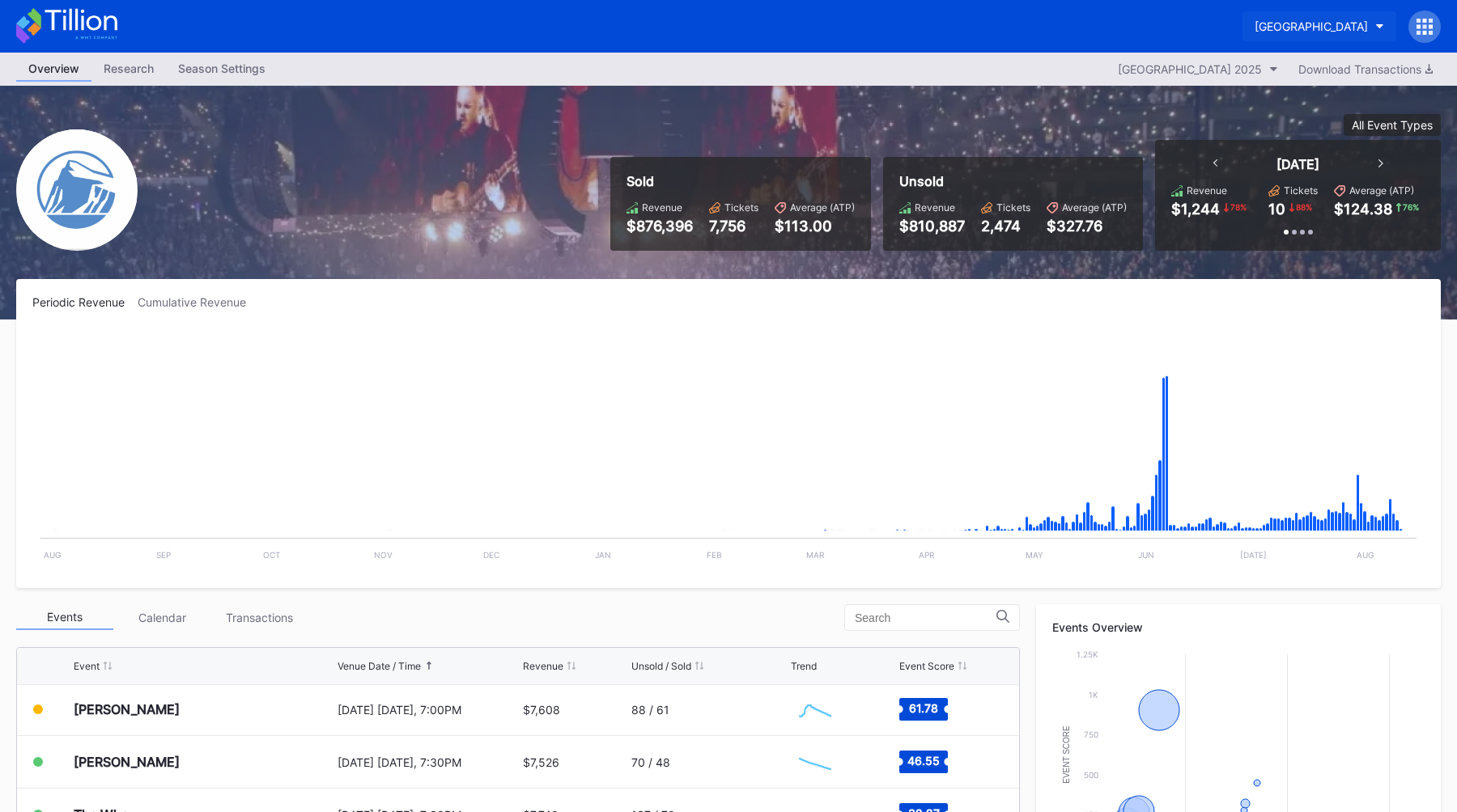
click at [1262, 28] on div "[GEOGRAPHIC_DATA]" at bounding box center [1311, 26] width 114 height 14
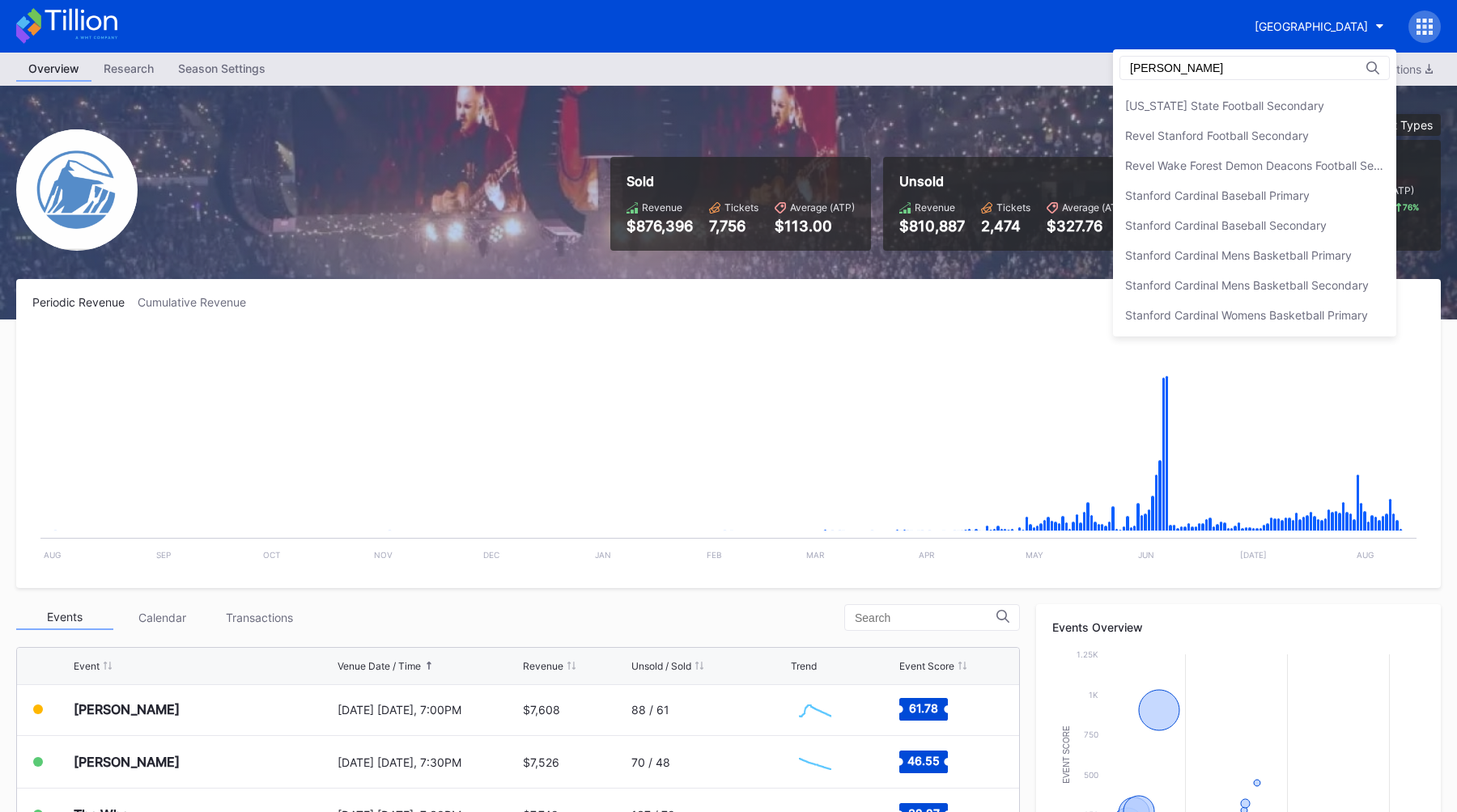
scroll to position [116, 0]
type input "stanf"
click at [1224, 313] on div "Stanford Football Secondary" at bounding box center [1201, 315] width 152 height 14
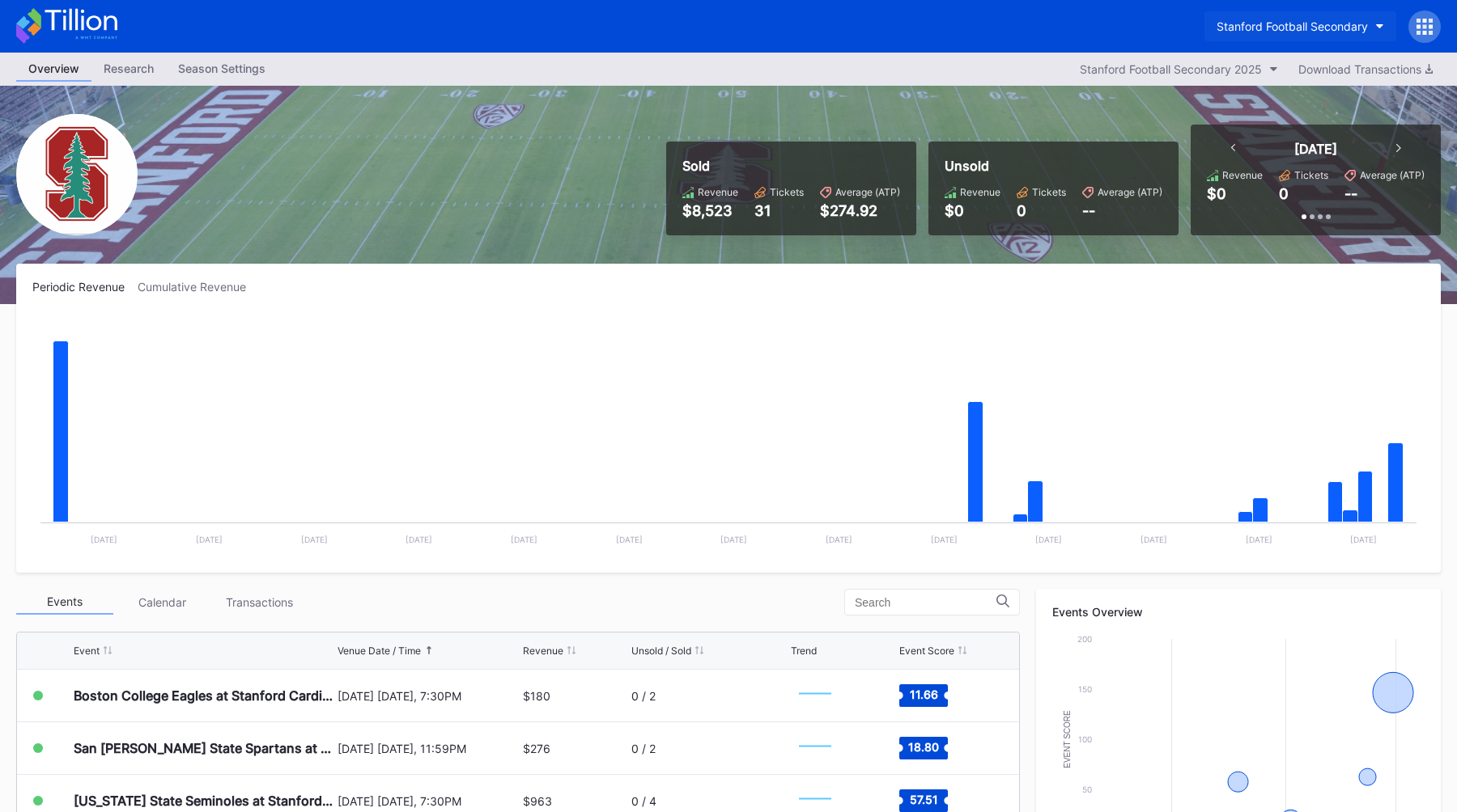
click at [1229, 15] on button "Stanford Football Secondary" at bounding box center [1300, 26] width 192 height 30
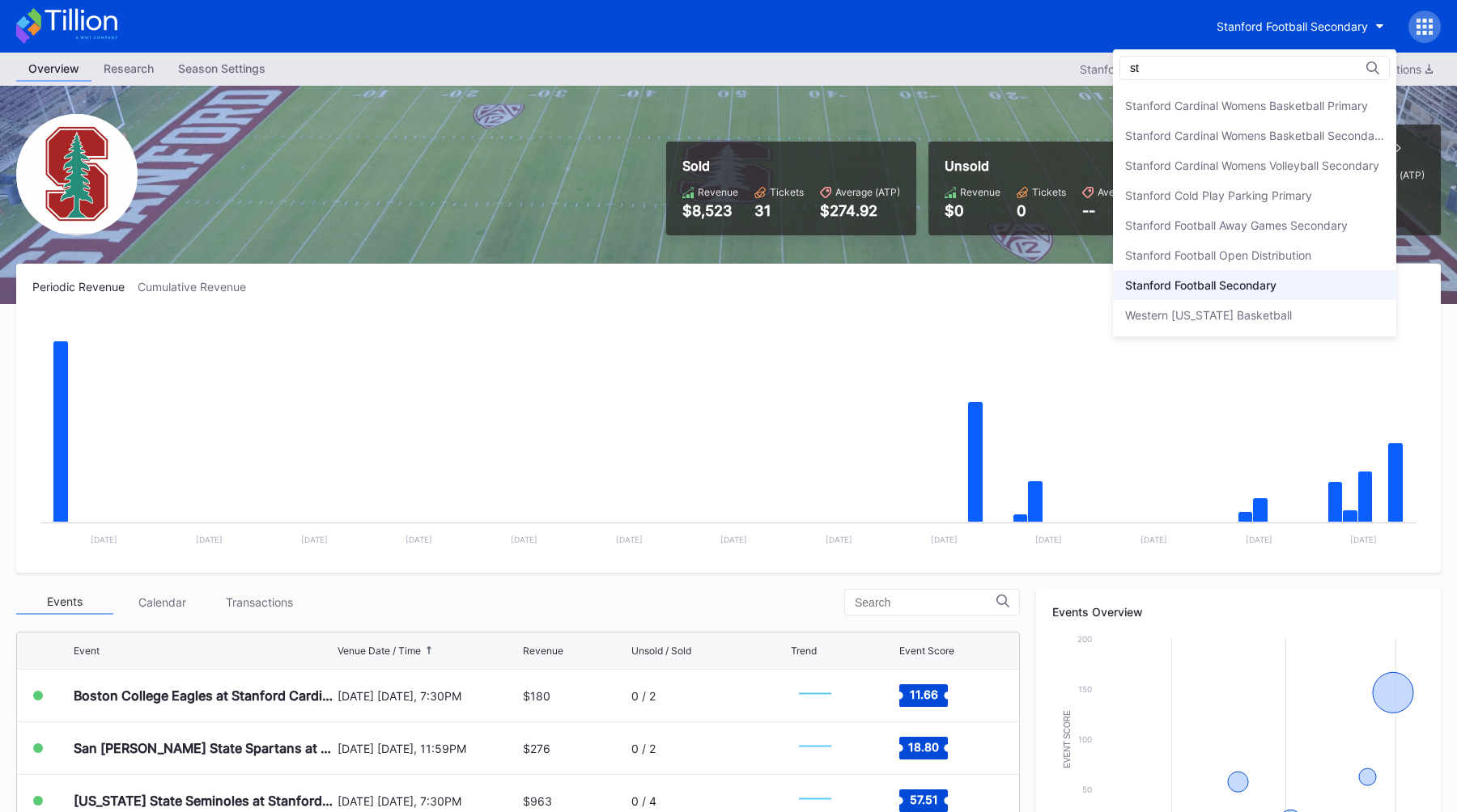
scroll to position [355, 0]
type input "sta"
click at [1272, 279] on div "Stanford Football Open Distribution" at bounding box center [1217, 285] width 187 height 14
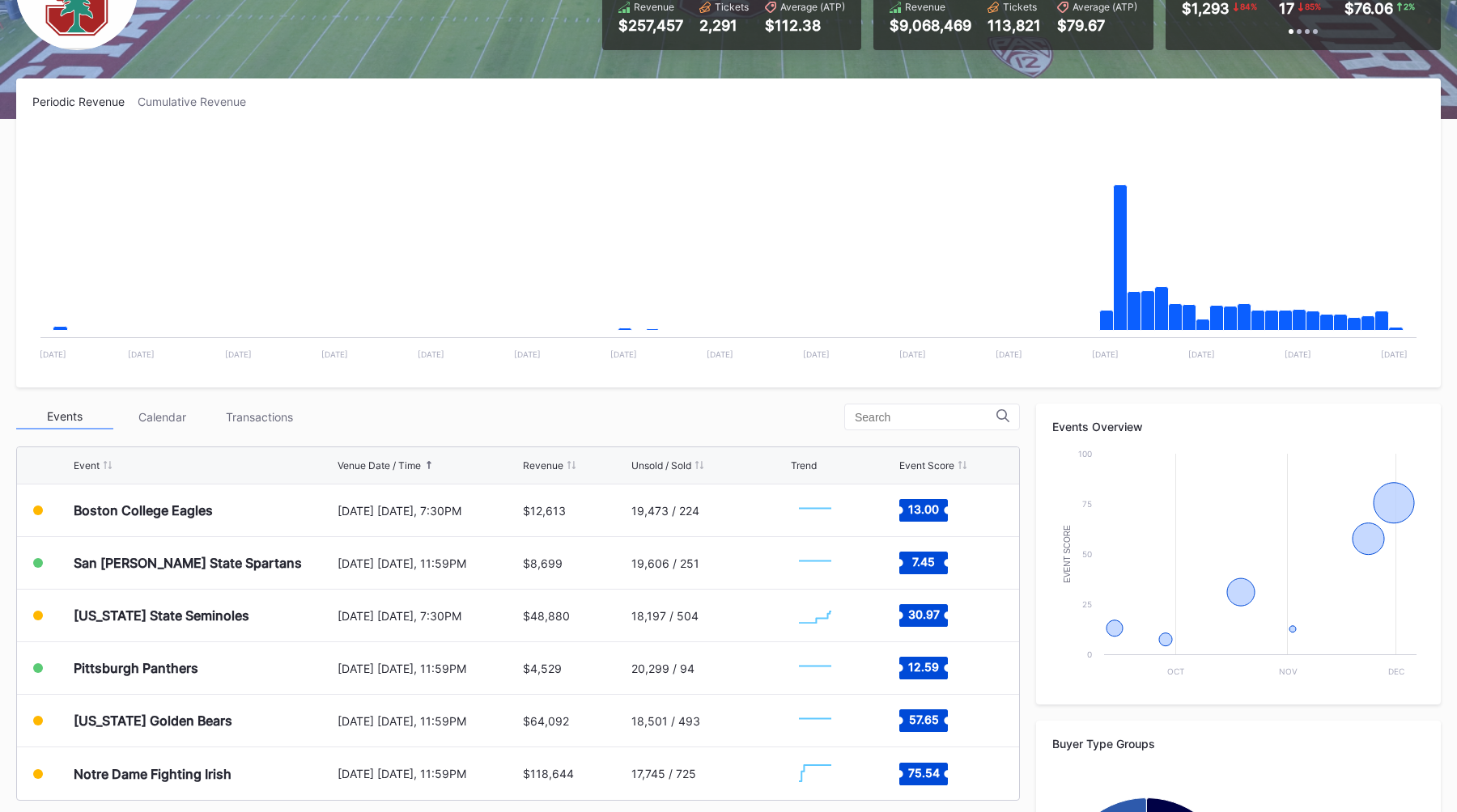
scroll to position [191, 0]
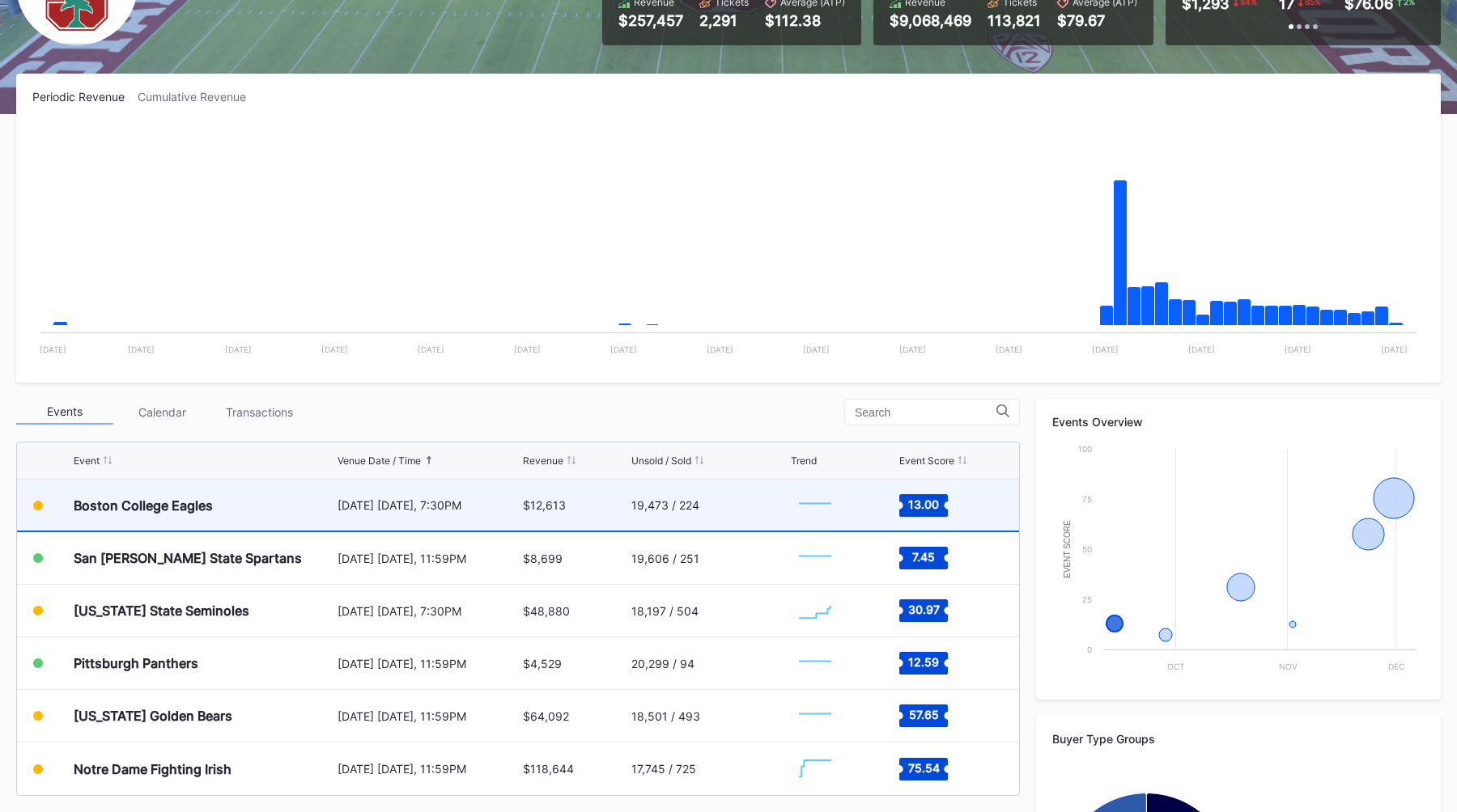
click at [310, 520] on div "Boston College Eagles" at bounding box center [204, 505] width 259 height 51
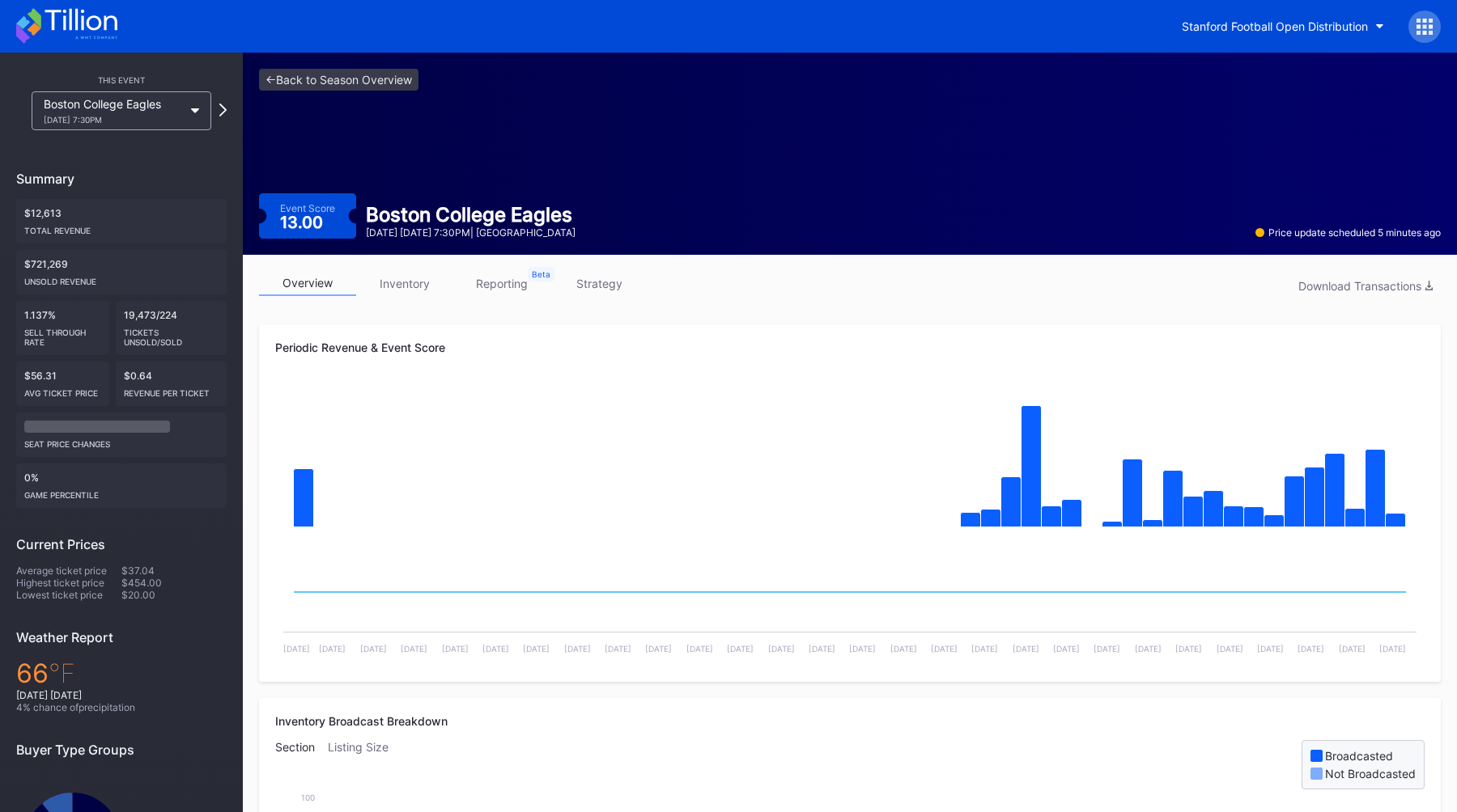
click at [410, 292] on link "inventory" at bounding box center [404, 283] width 97 height 25
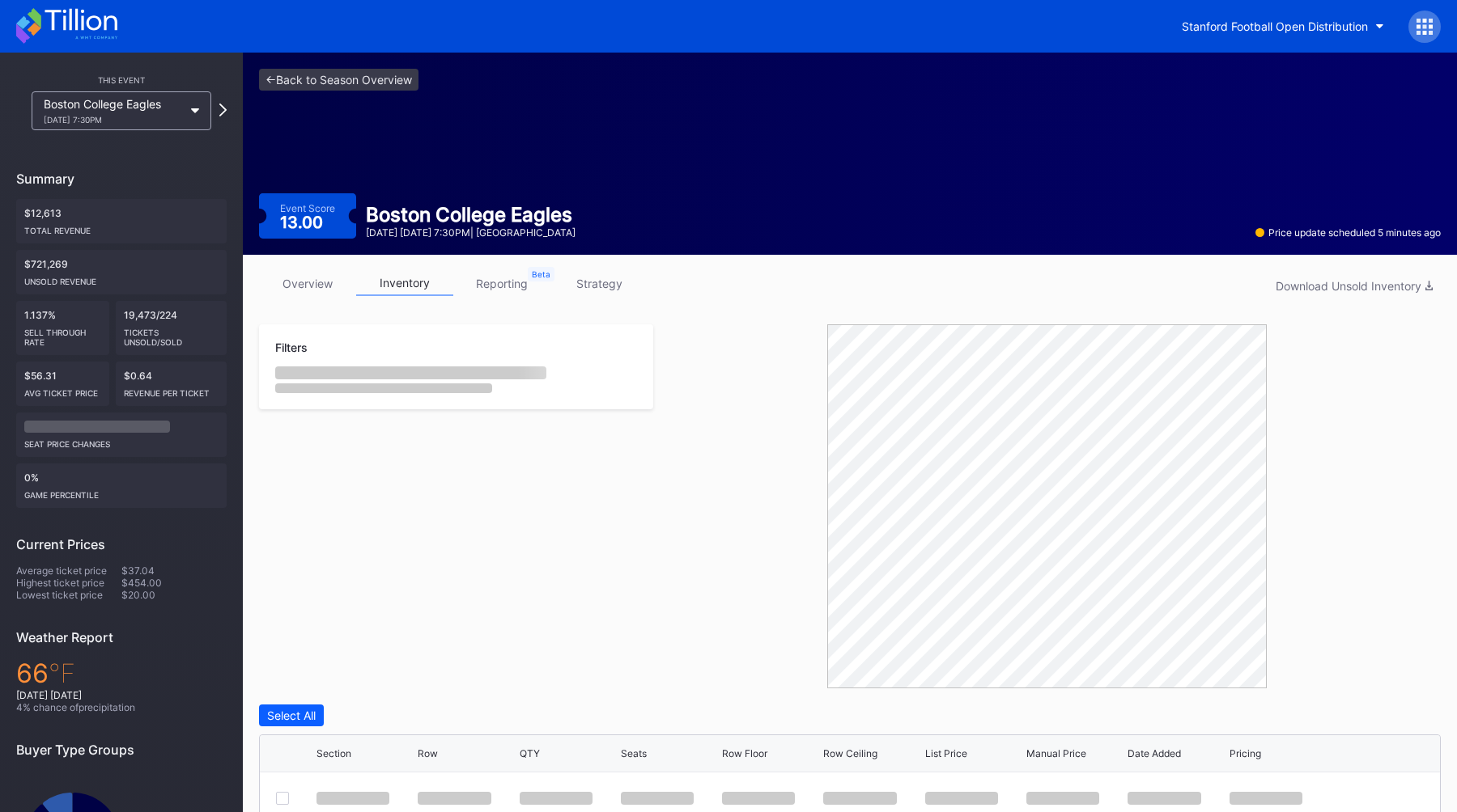
click at [527, 288] on link "reporting" at bounding box center [501, 283] width 97 height 25
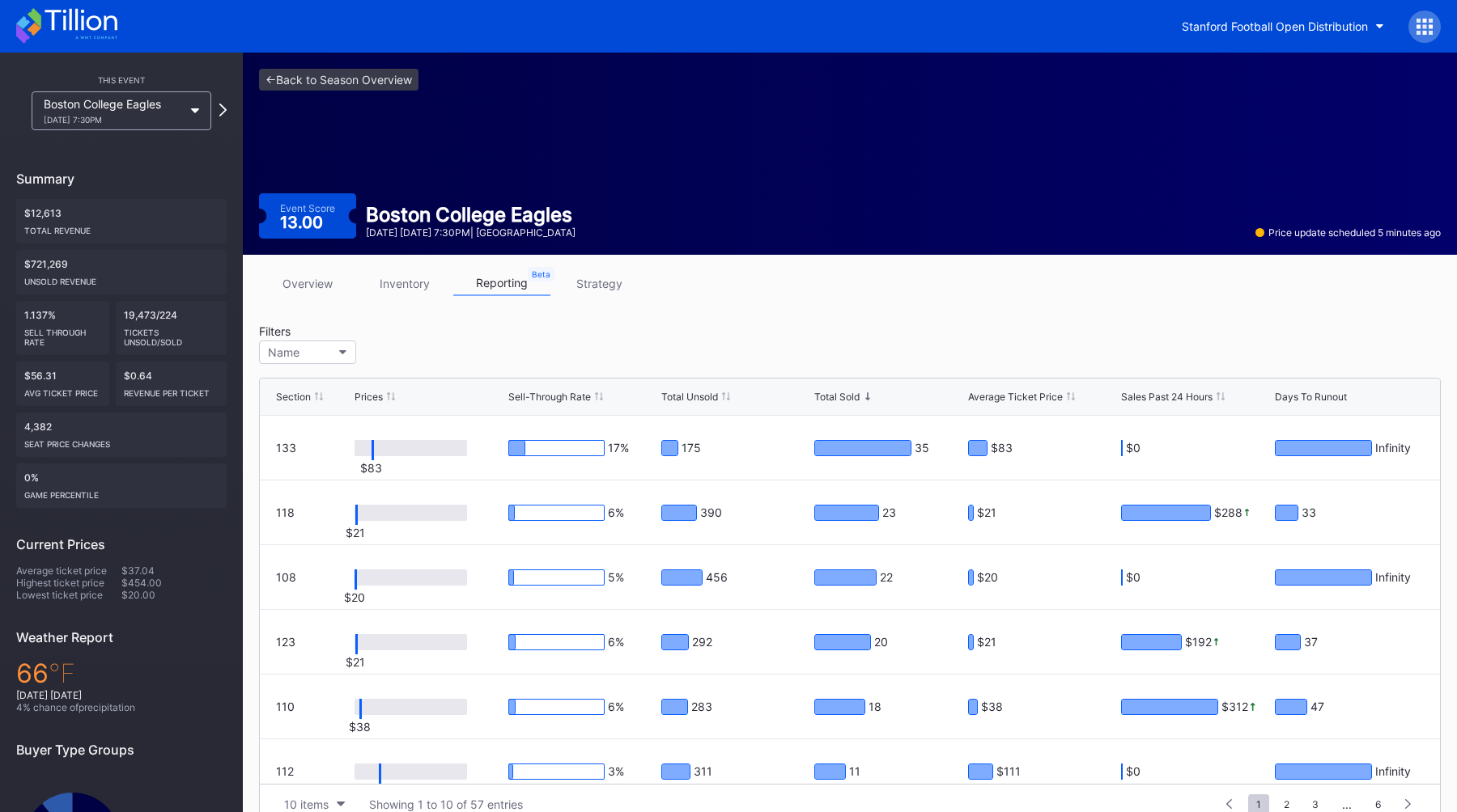
click at [583, 288] on link "strategy" at bounding box center [599, 283] width 97 height 25
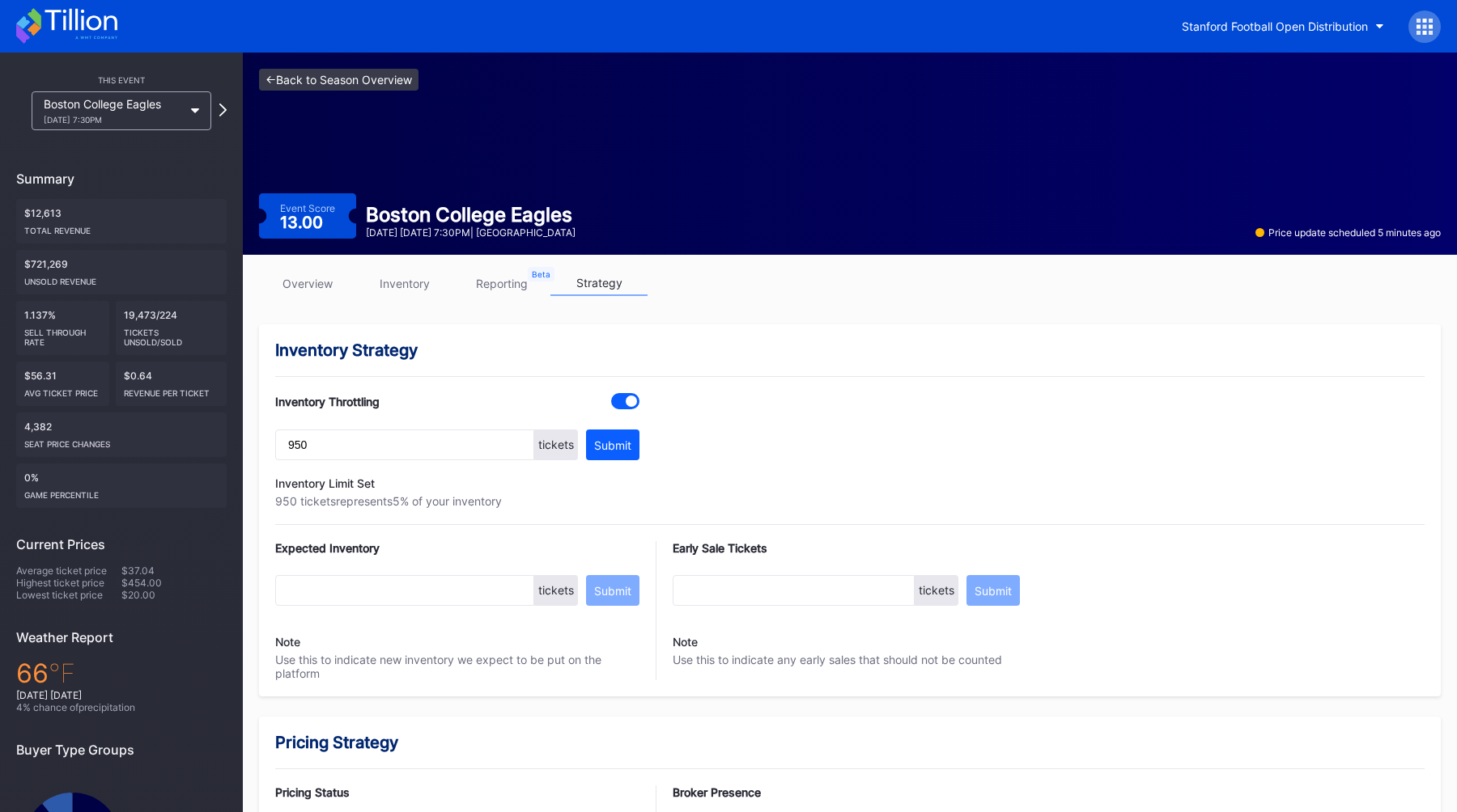
click at [300, 75] on link "<- Back to Season Overview" at bounding box center [339, 80] width 160 height 22
